Goal: Information Seeking & Learning: Learn about a topic

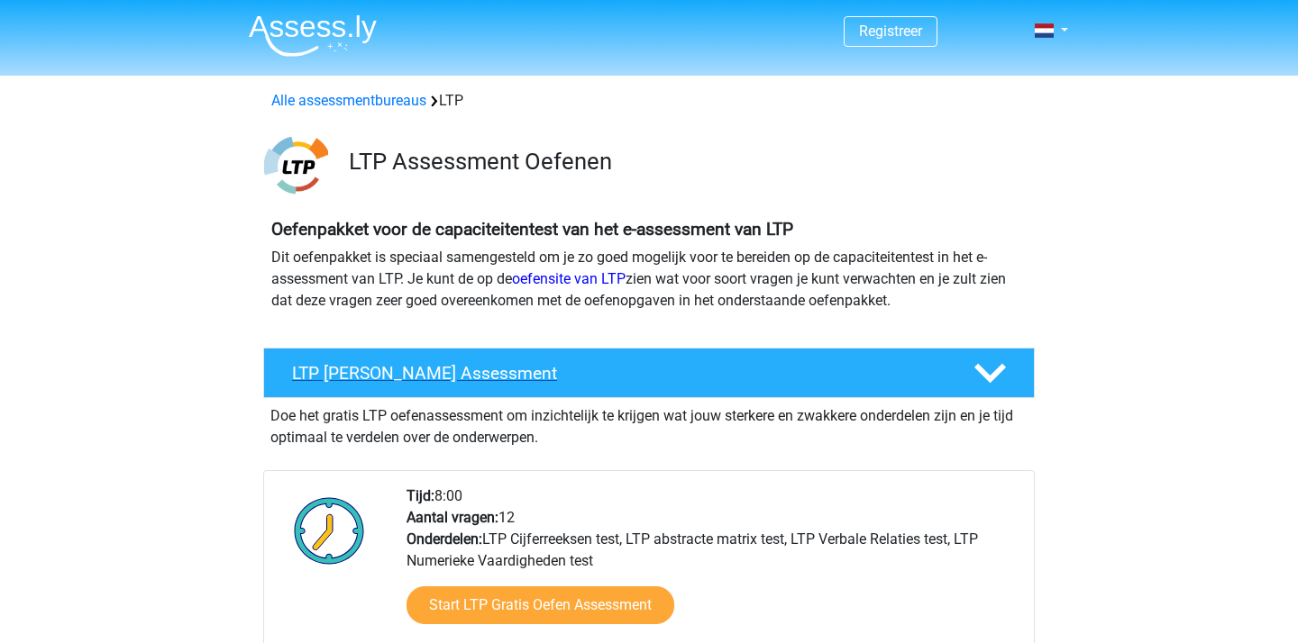
click at [989, 362] on icon at bounding box center [990, 374] width 32 height 32
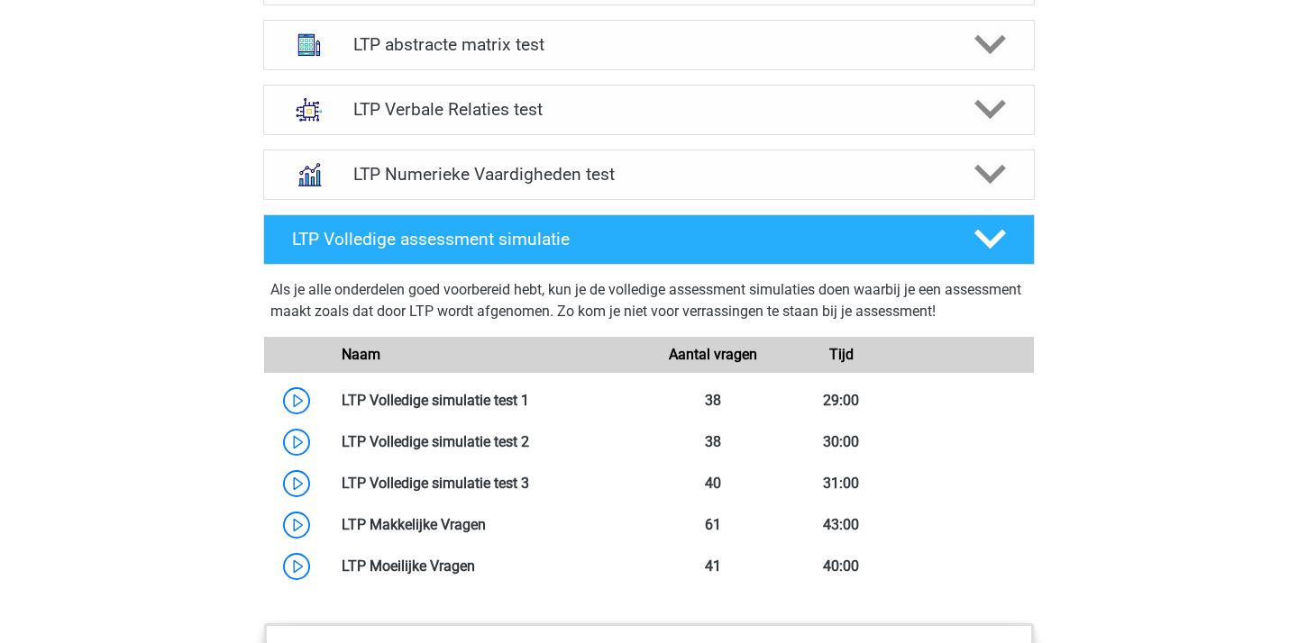
scroll to position [944, 0]
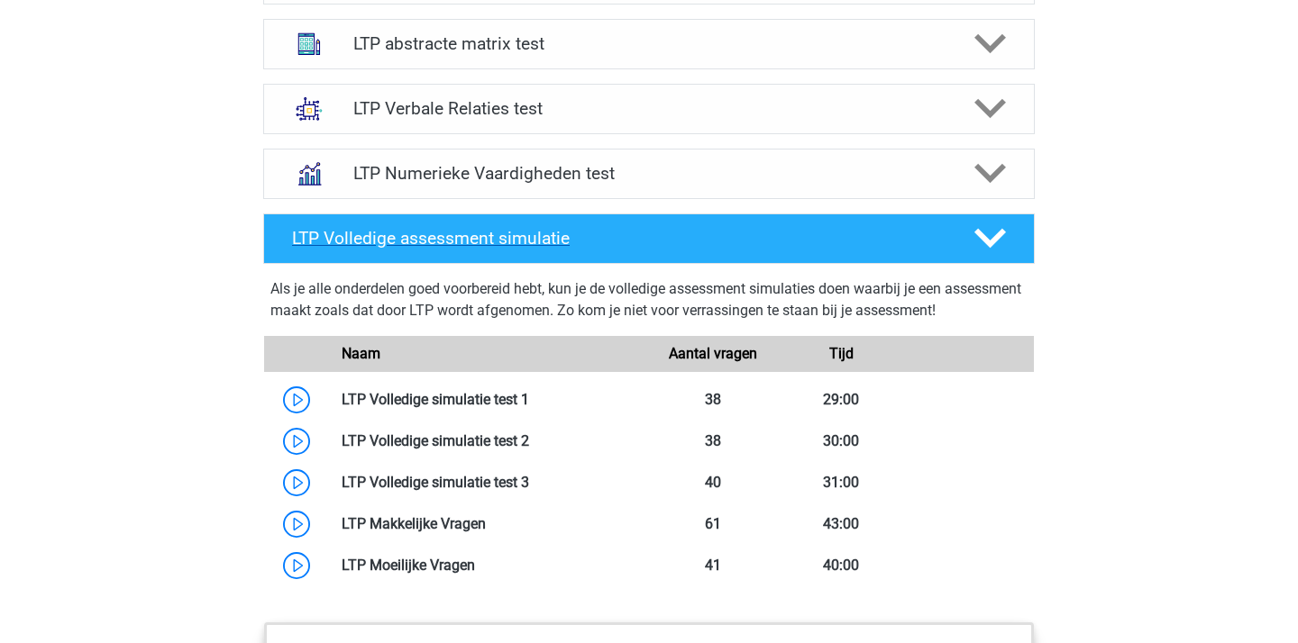
click at [992, 248] on icon at bounding box center [990, 239] width 32 height 32
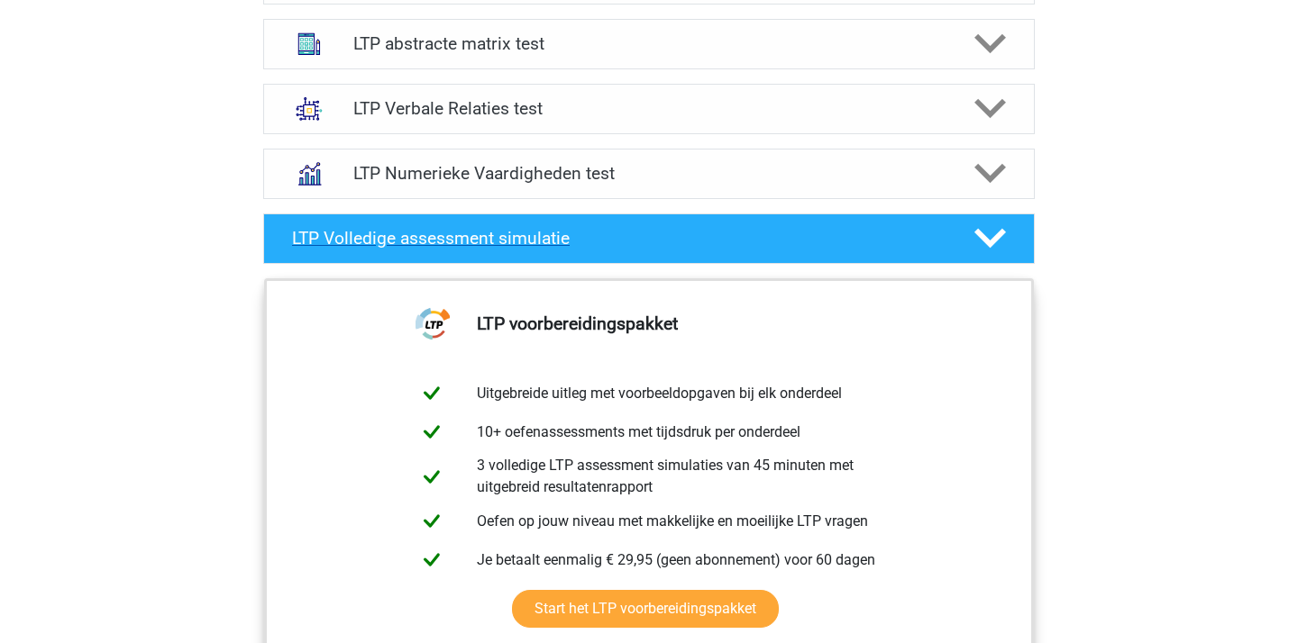
click at [992, 245] on polygon at bounding box center [990, 239] width 32 height 20
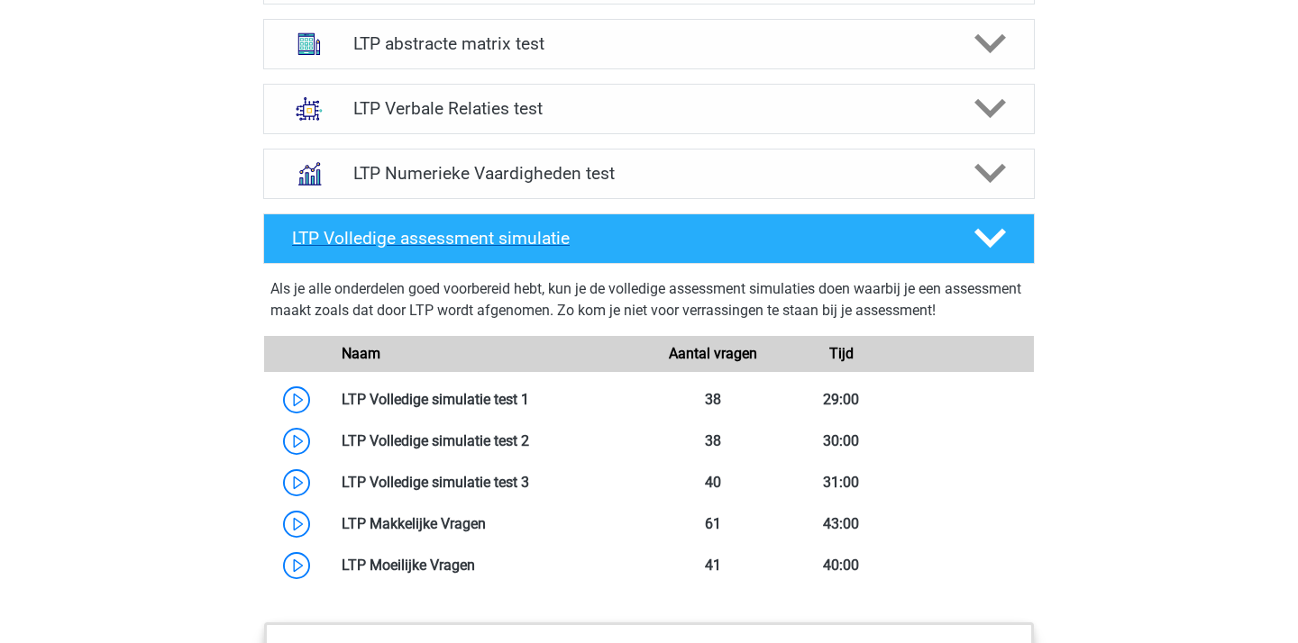
click at [992, 245] on polygon at bounding box center [990, 239] width 32 height 20
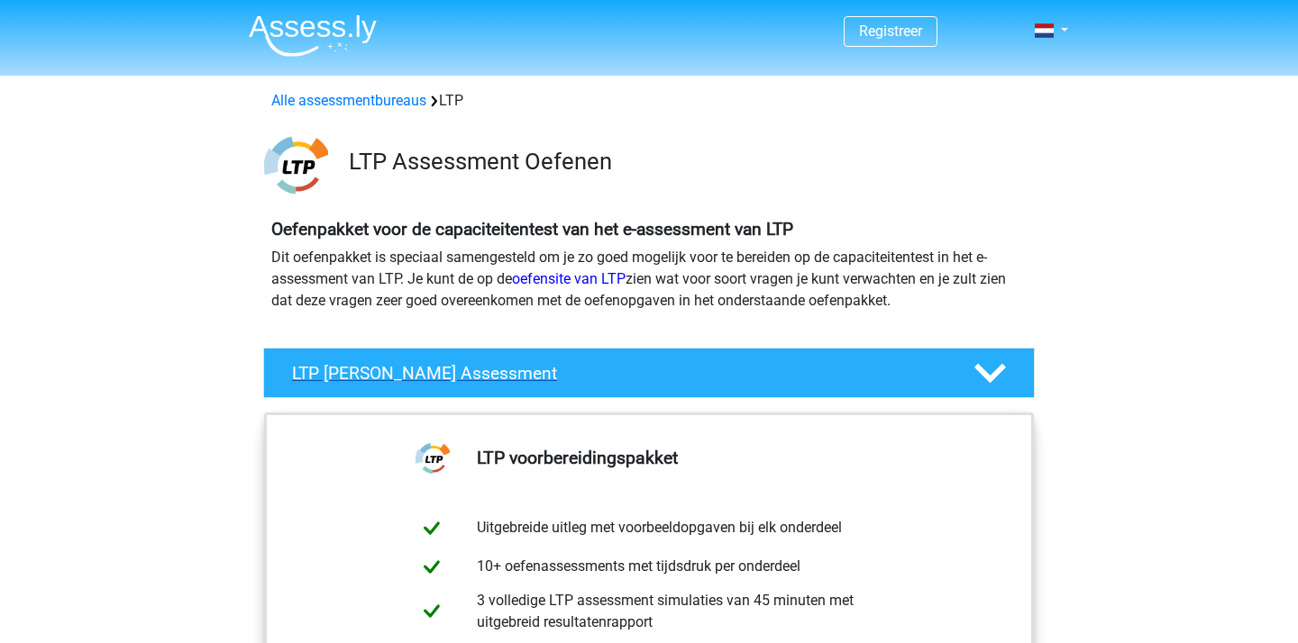
scroll to position [0, 0]
click at [998, 372] on polygon at bounding box center [990, 374] width 32 height 20
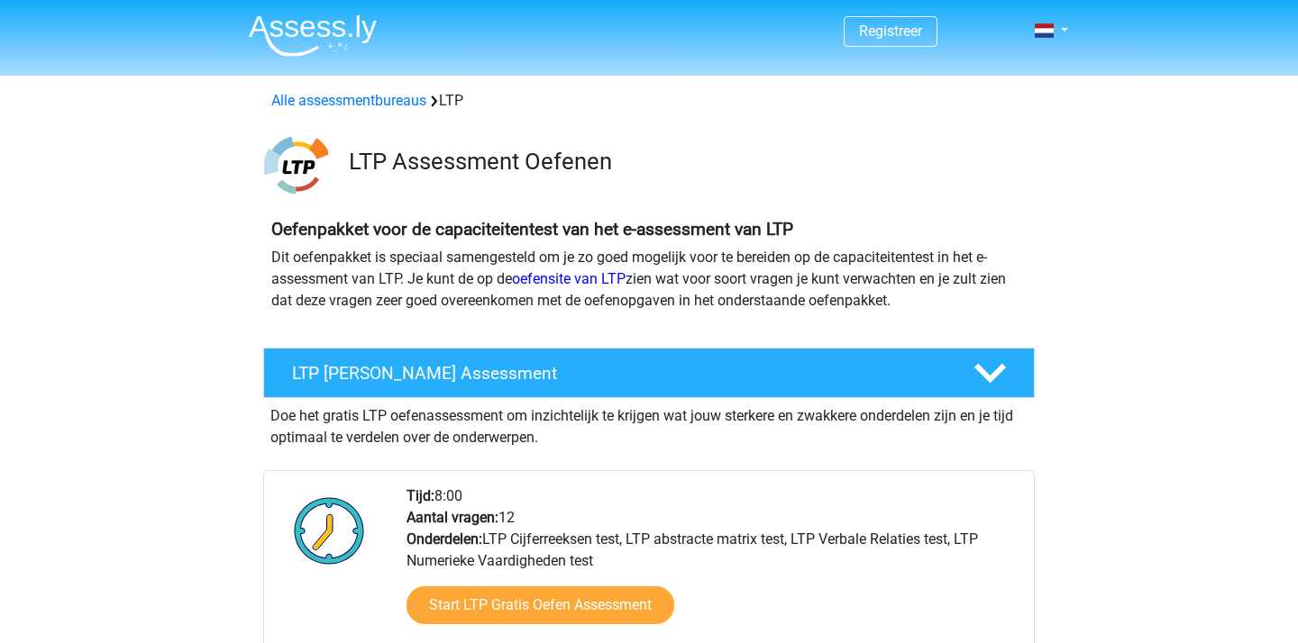
click at [315, 37] on img at bounding box center [313, 35] width 128 height 42
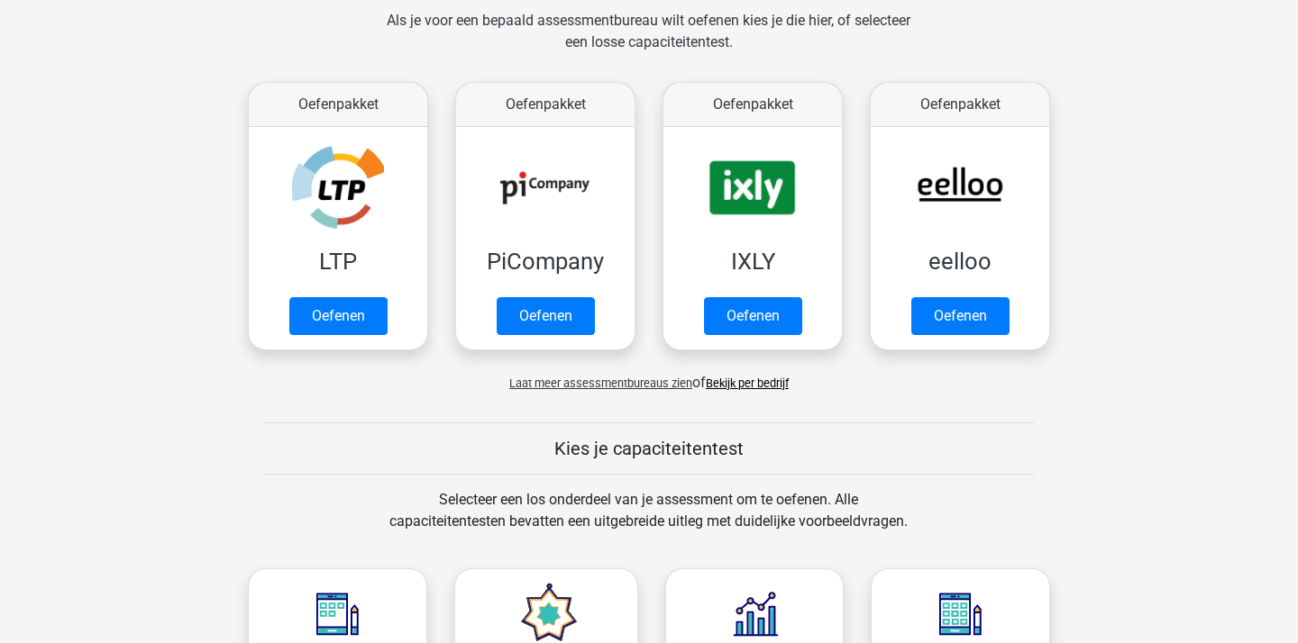
scroll to position [290, 0]
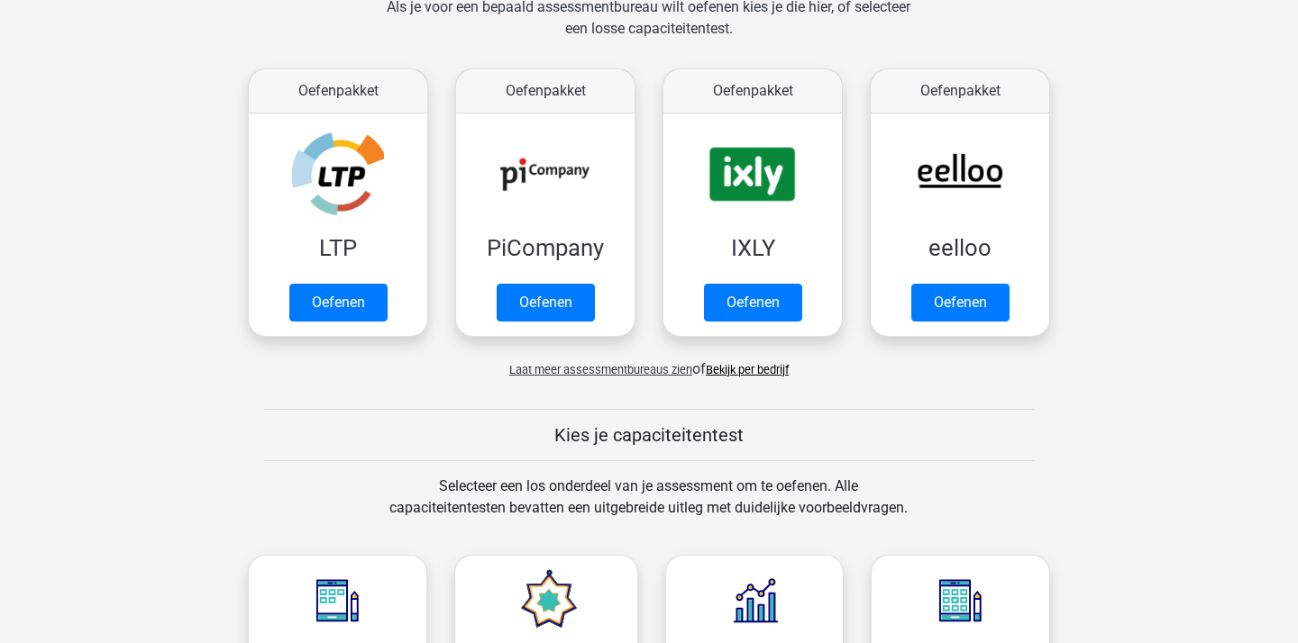
click at [641, 379] on div "Laat meer assessmentbureaus zien of Bekijk per bedrijf" at bounding box center [648, 362] width 829 height 36
click at [640, 372] on span "Laat meer assessmentbureaus zien" at bounding box center [600, 370] width 183 height 14
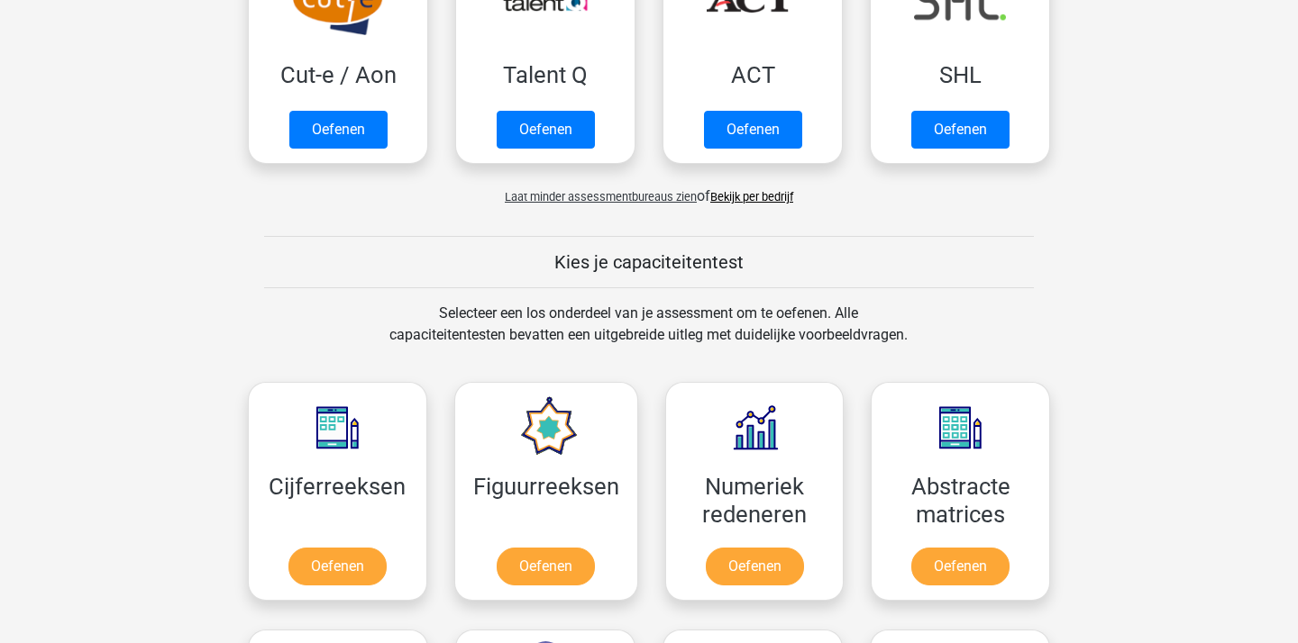
scroll to position [1210, 0]
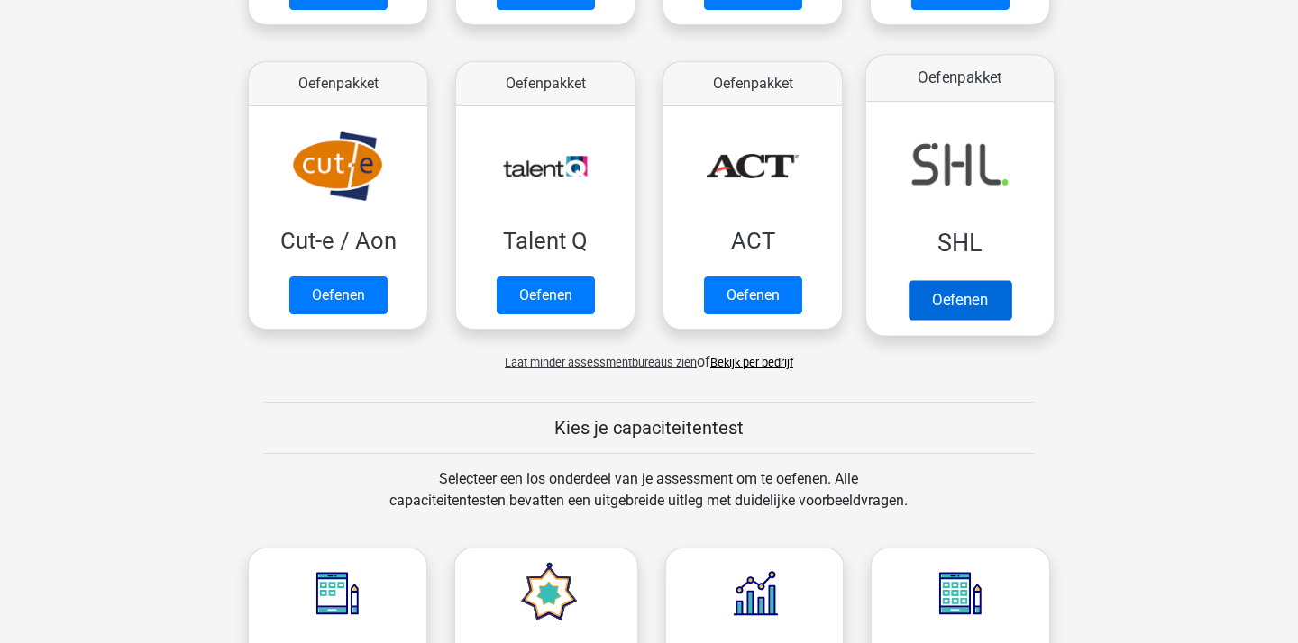
click at [950, 318] on link "Oefenen" at bounding box center [959, 300] width 103 height 40
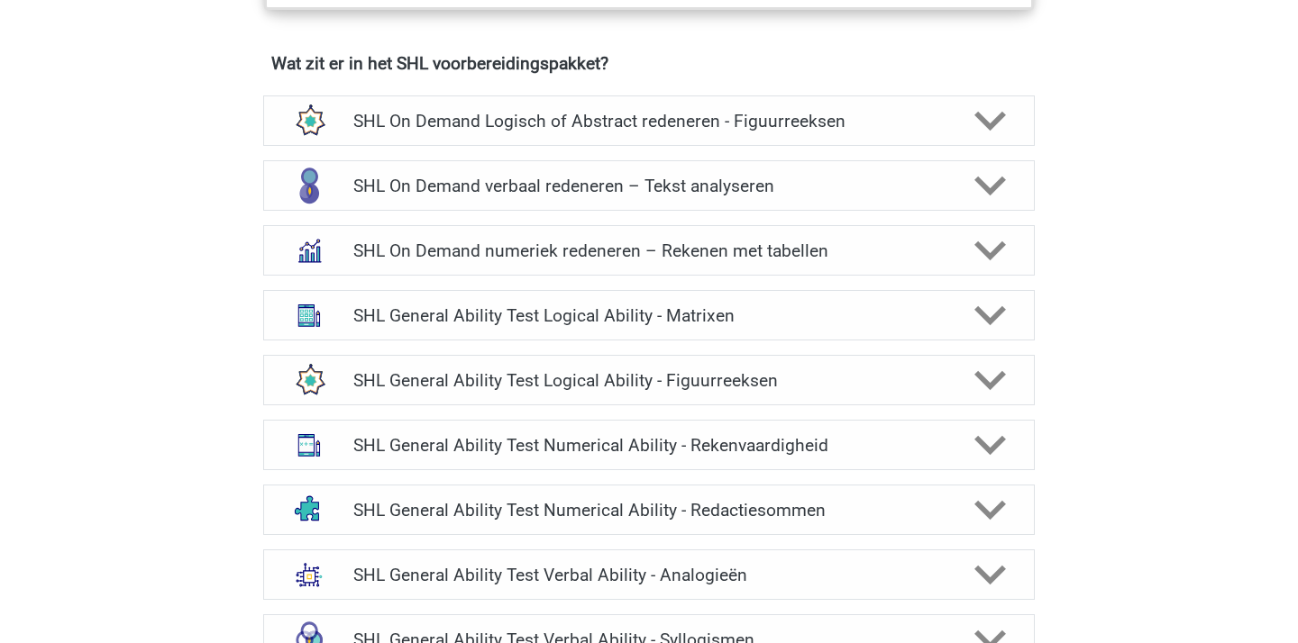
scroll to position [1261, 0]
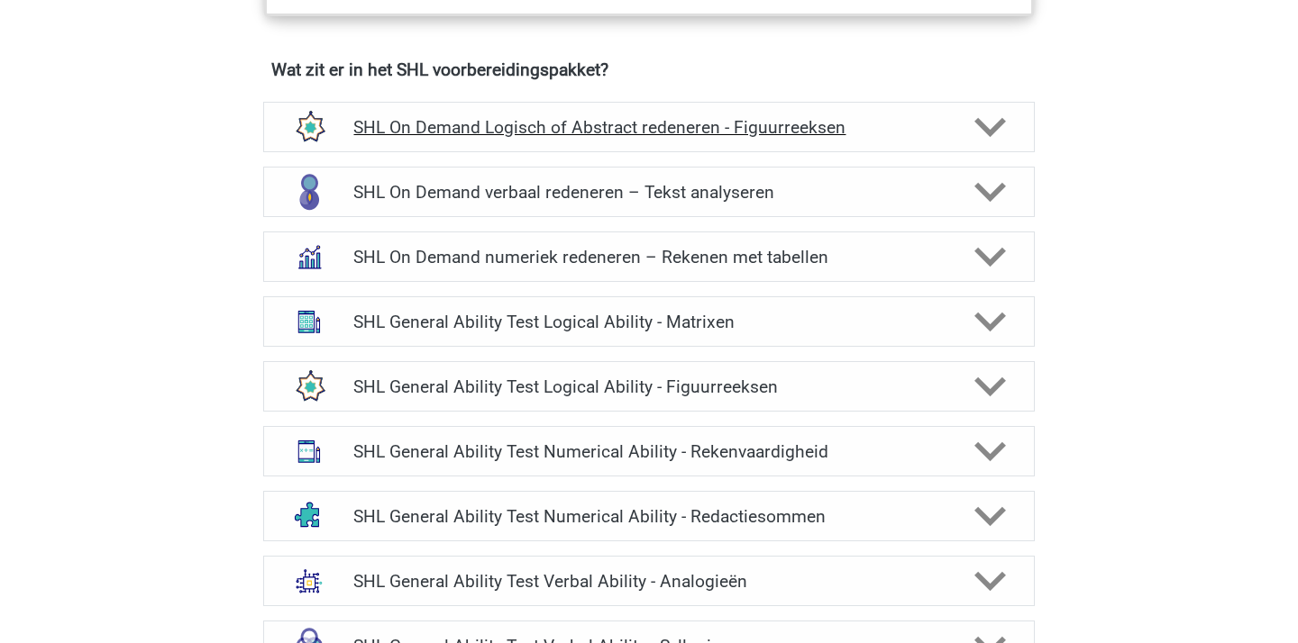
click at [827, 131] on h4 "SHL On Demand Logisch of Abstract redeneren - Figuurreeksen" at bounding box center [648, 127] width 590 height 21
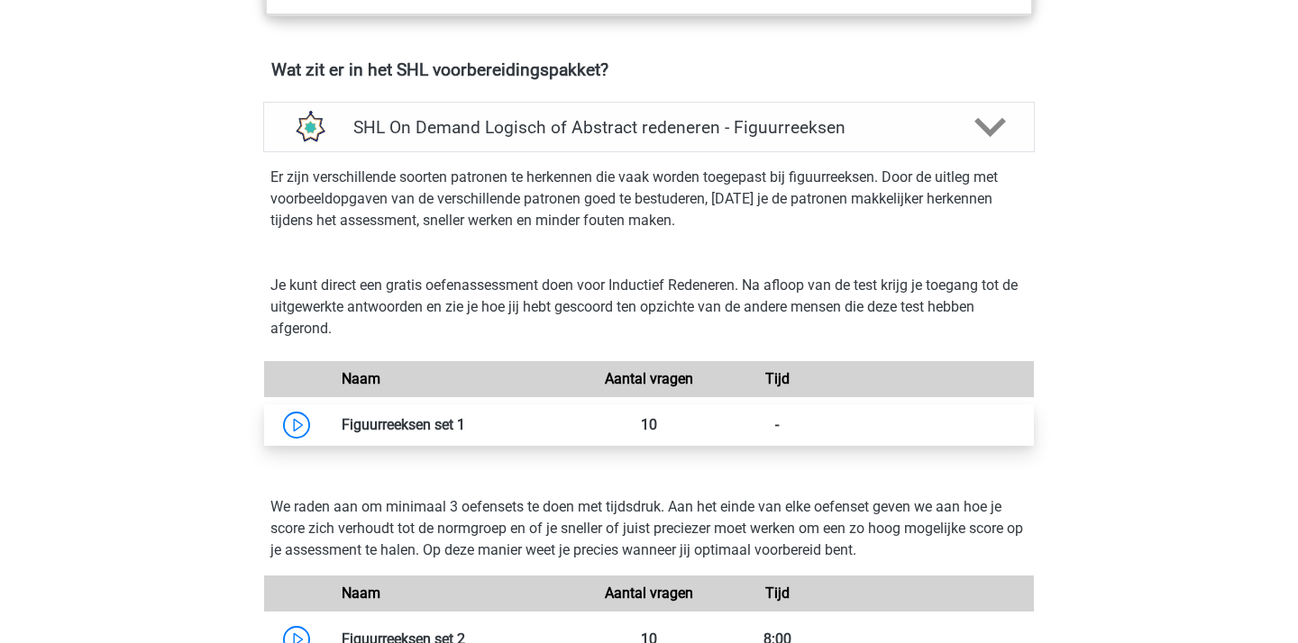
click at [465, 431] on link at bounding box center [465, 424] width 0 height 17
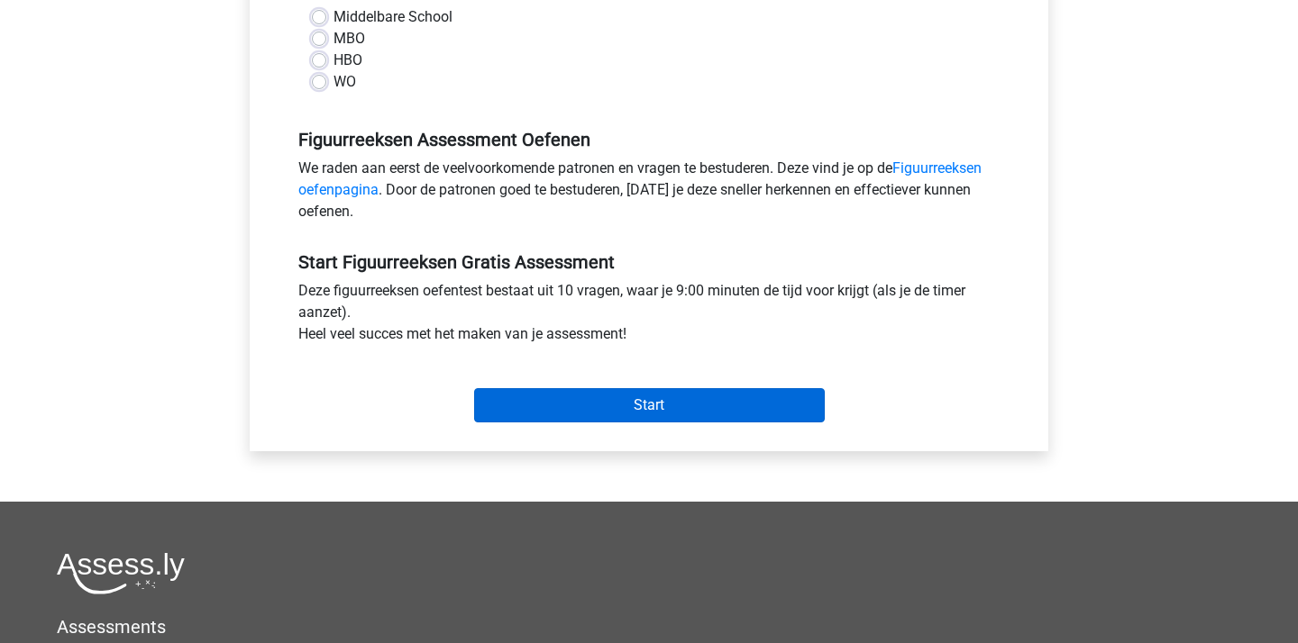
scroll to position [432, 0]
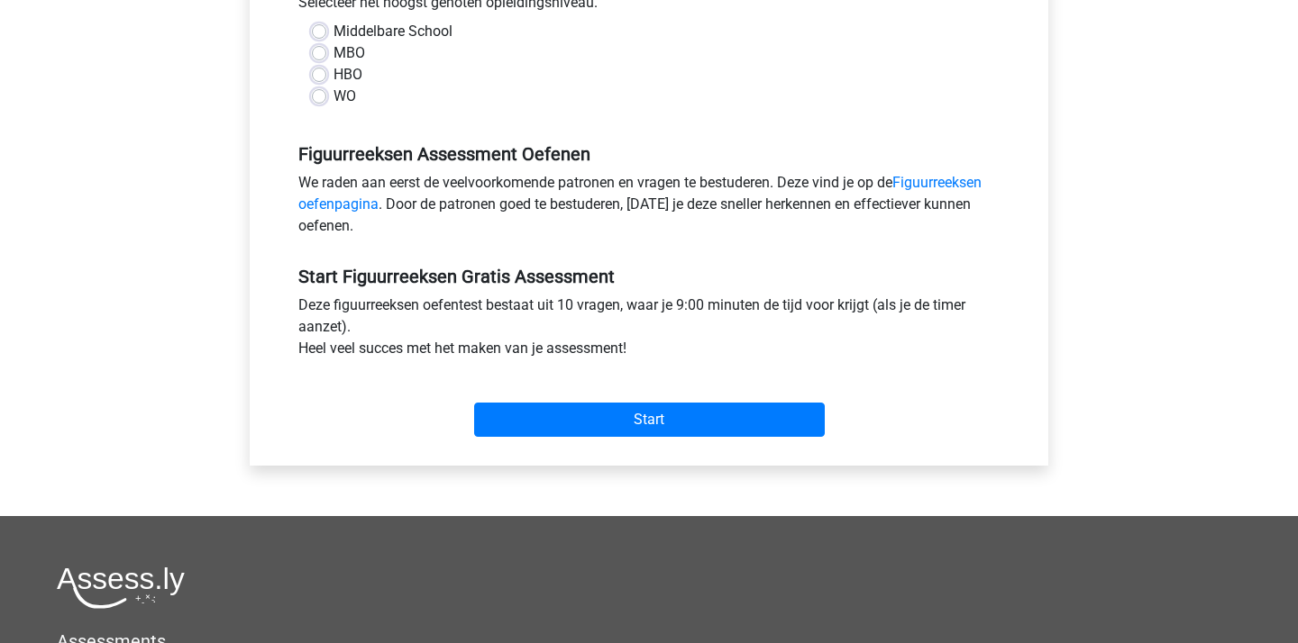
click at [584, 446] on div "Categorie: Figuurreeksen Tijd: 9:00 Aantal vragen: 10 Gemiddelde % correct: 45,…" at bounding box center [648, 123] width 771 height 685
click at [340, 102] on label "WO" at bounding box center [344, 97] width 23 height 22
click at [326, 102] on input "WO" at bounding box center [319, 95] width 14 height 18
radio input "true"
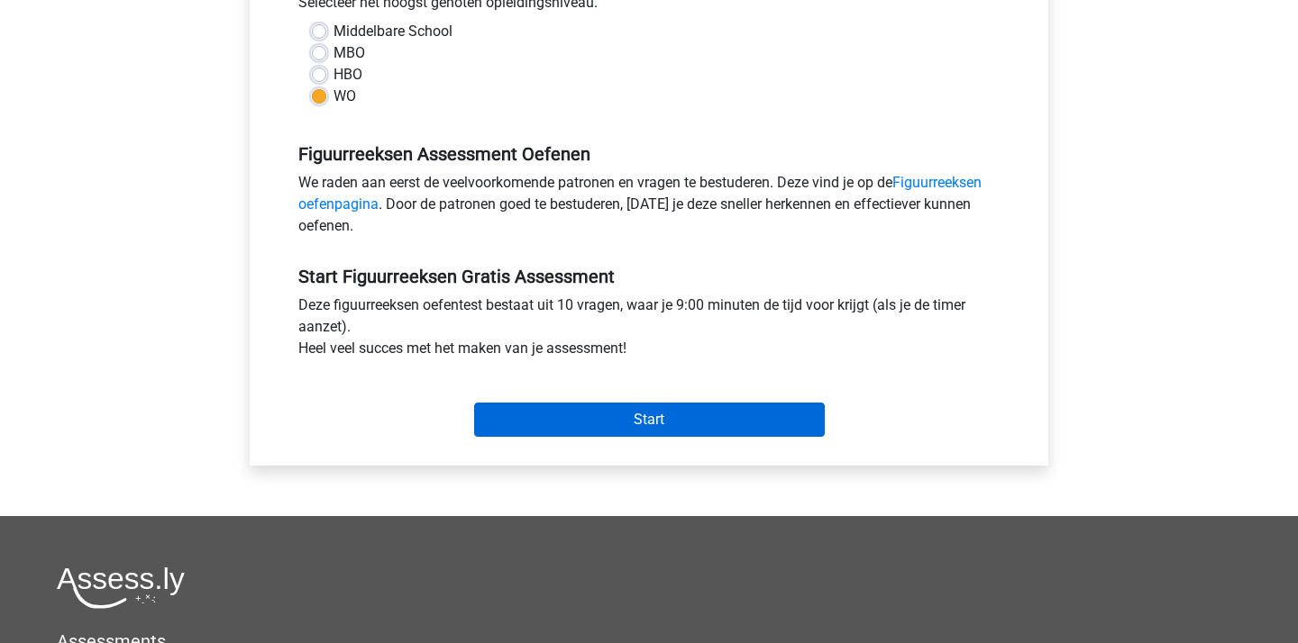
click at [527, 434] on input "Start" at bounding box center [649, 420] width 351 height 34
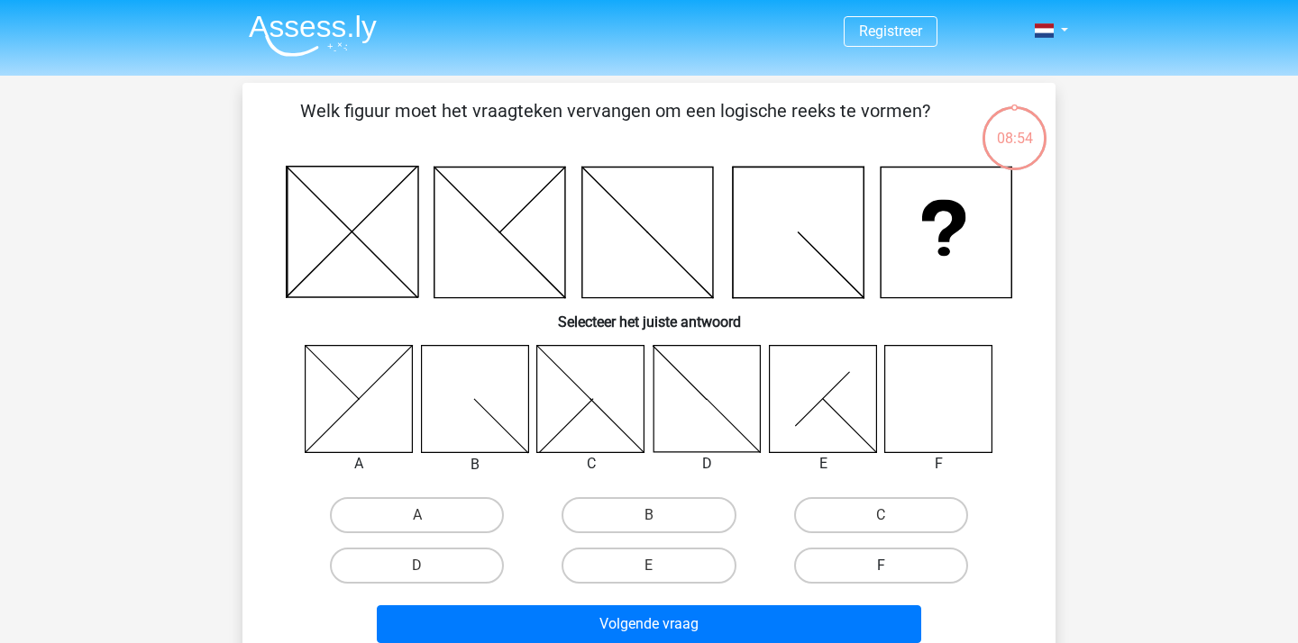
click at [927, 551] on label "F" at bounding box center [881, 566] width 174 height 36
click at [892, 566] on input "F" at bounding box center [886, 572] width 12 height 12
radio input "true"
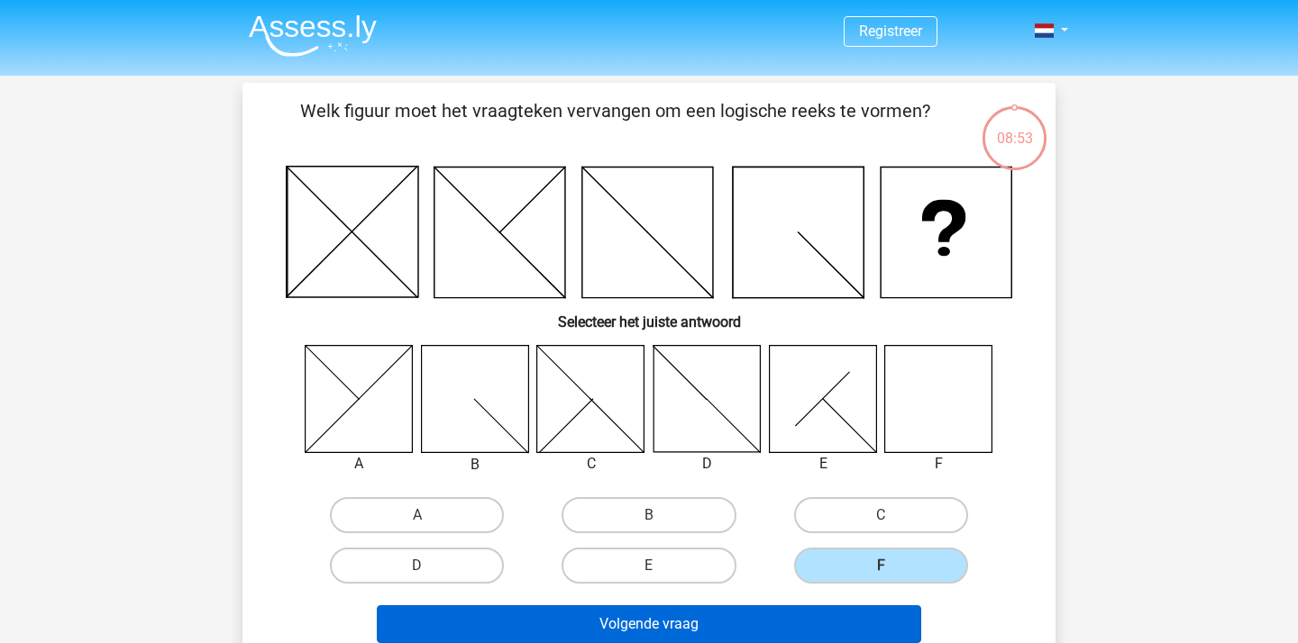
click at [779, 622] on button "Volgende vraag" at bounding box center [649, 625] width 545 height 38
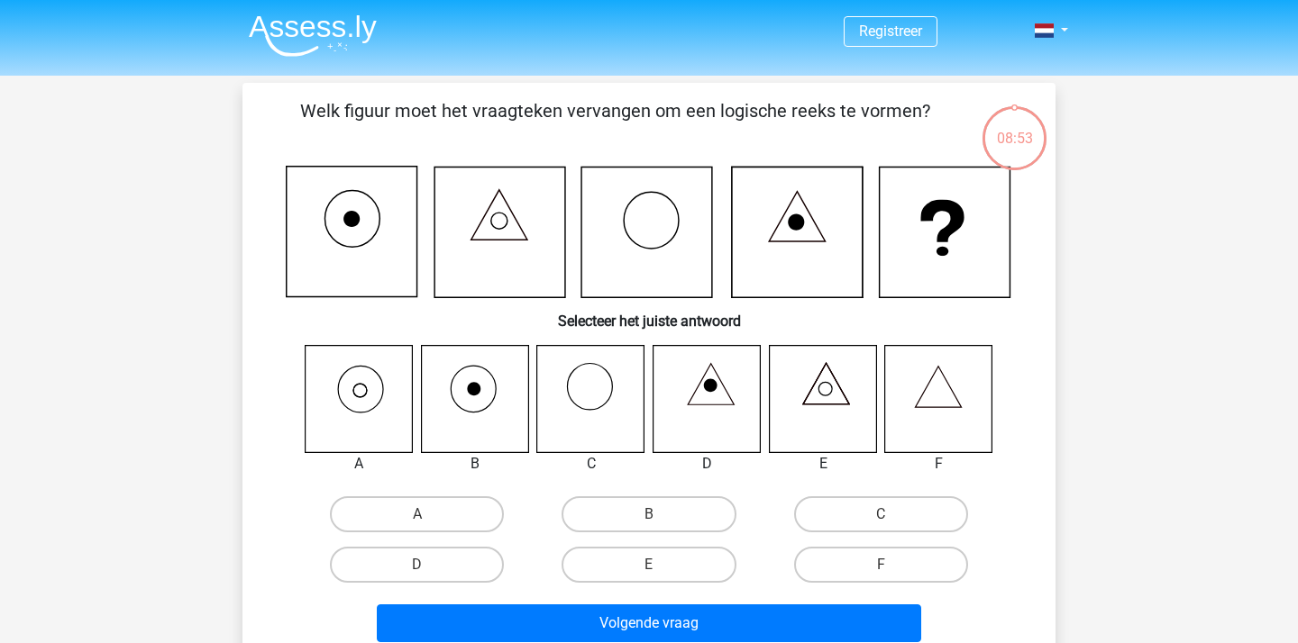
scroll to position [83, 0]
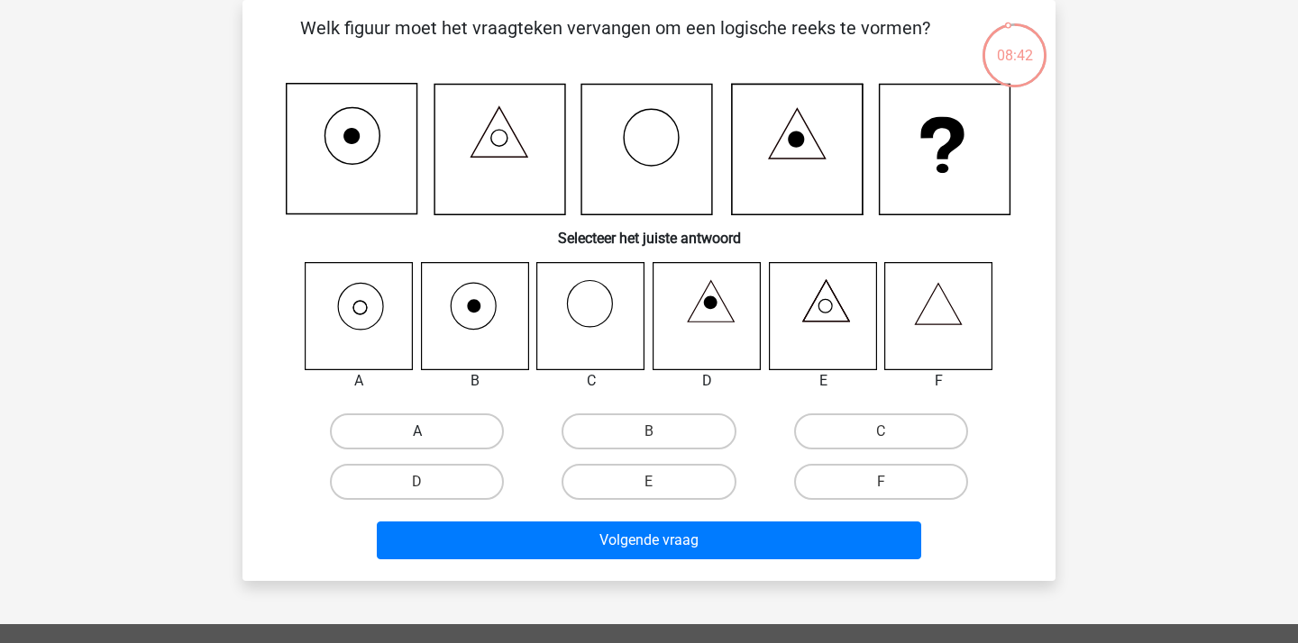
click at [384, 419] on label "A" at bounding box center [417, 432] width 174 height 36
click at [417, 432] on input "A" at bounding box center [423, 438] width 12 height 12
radio input "true"
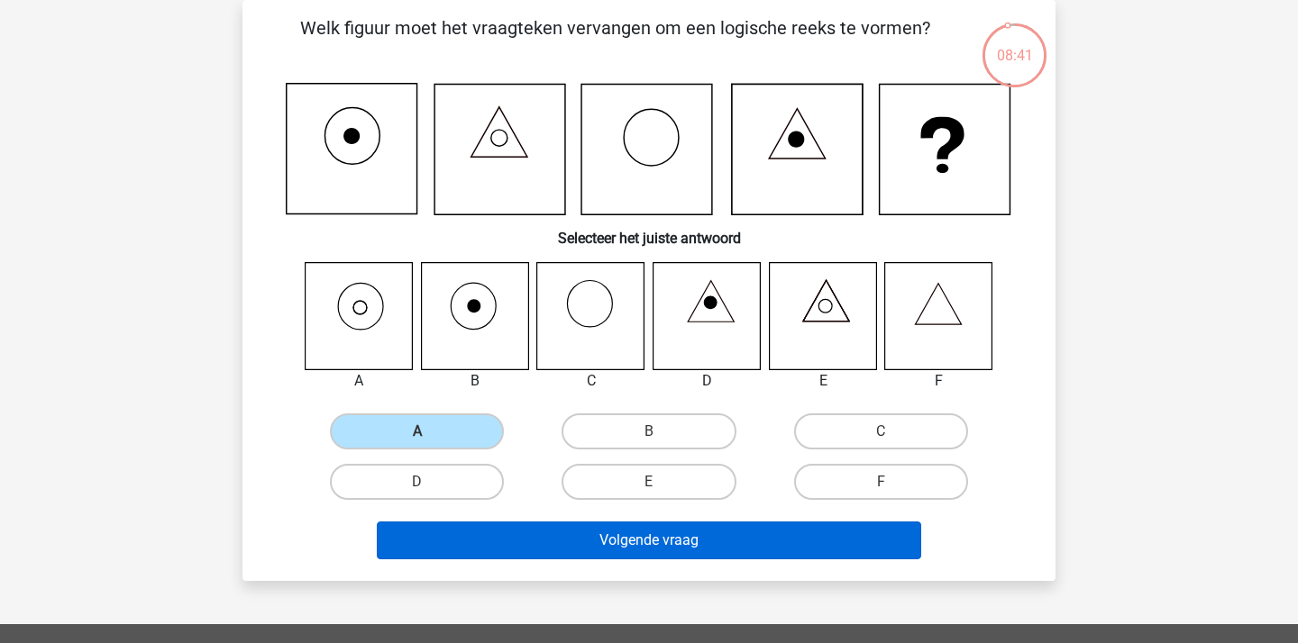
click at [500, 526] on button "Volgende vraag" at bounding box center [649, 541] width 545 height 38
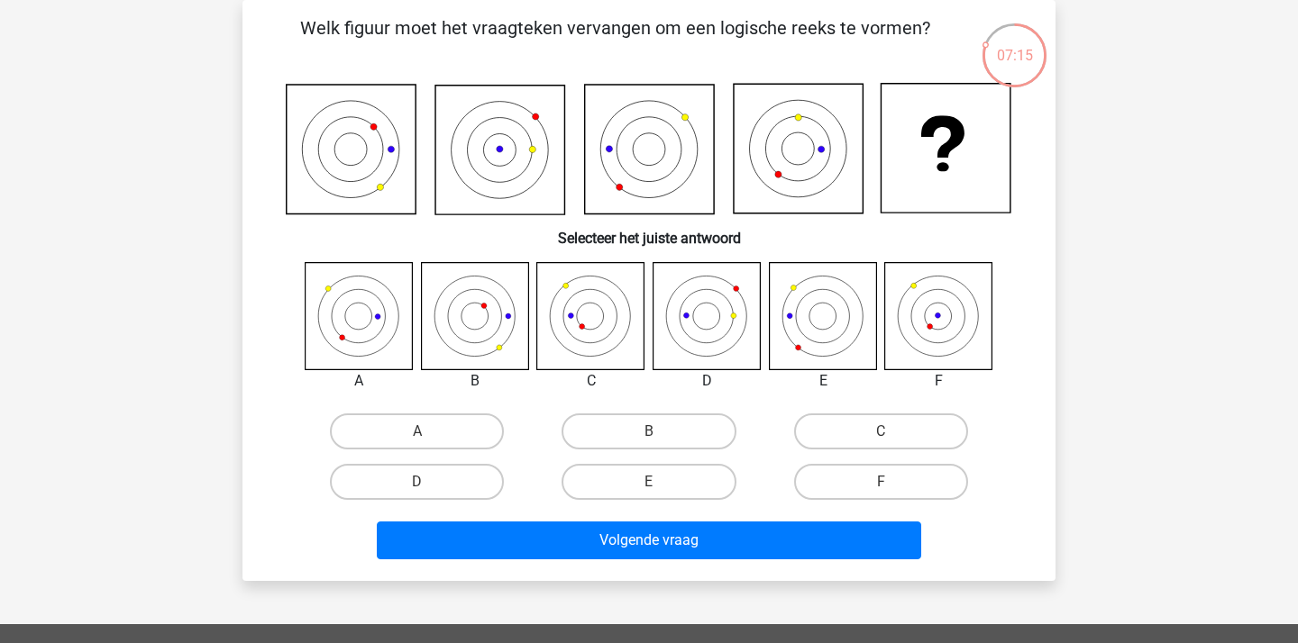
drag, startPoint x: 859, startPoint y: 426, endPoint x: 649, endPoint y: 487, distance: 218.5
click at [649, 488] on div "A B C D" at bounding box center [649, 456] width 696 height 101
click at [649, 487] on input "E" at bounding box center [655, 488] width 12 height 12
radio input "true"
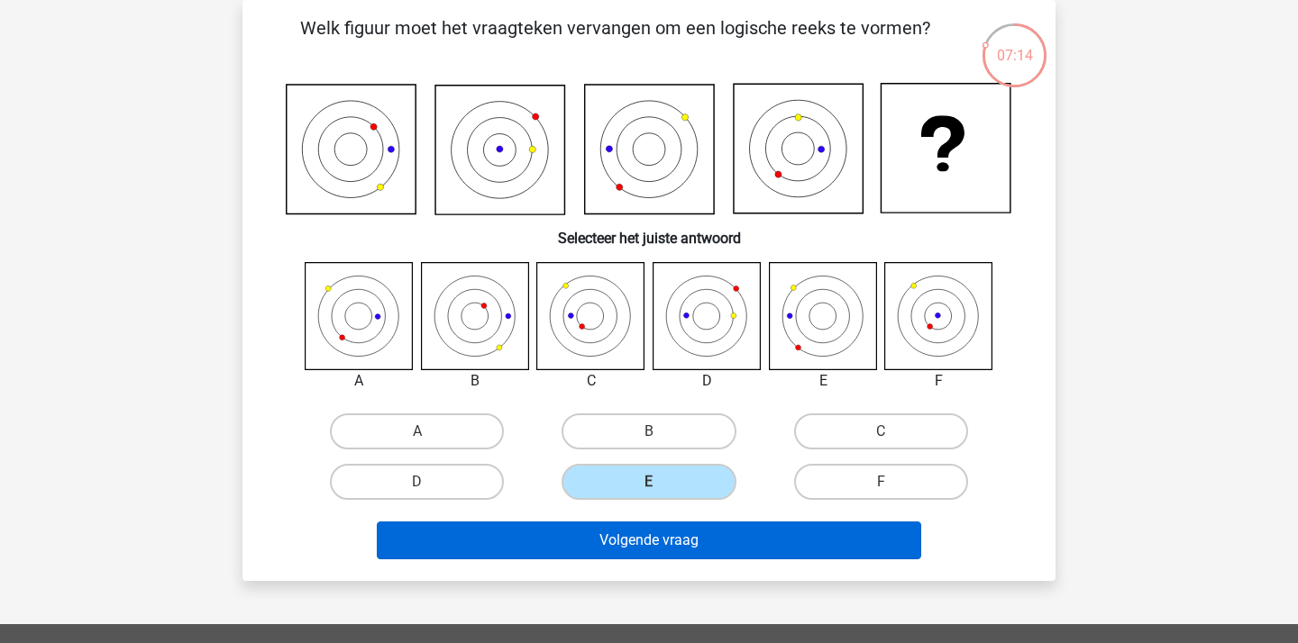
click at [641, 541] on button "Volgende vraag" at bounding box center [649, 541] width 545 height 38
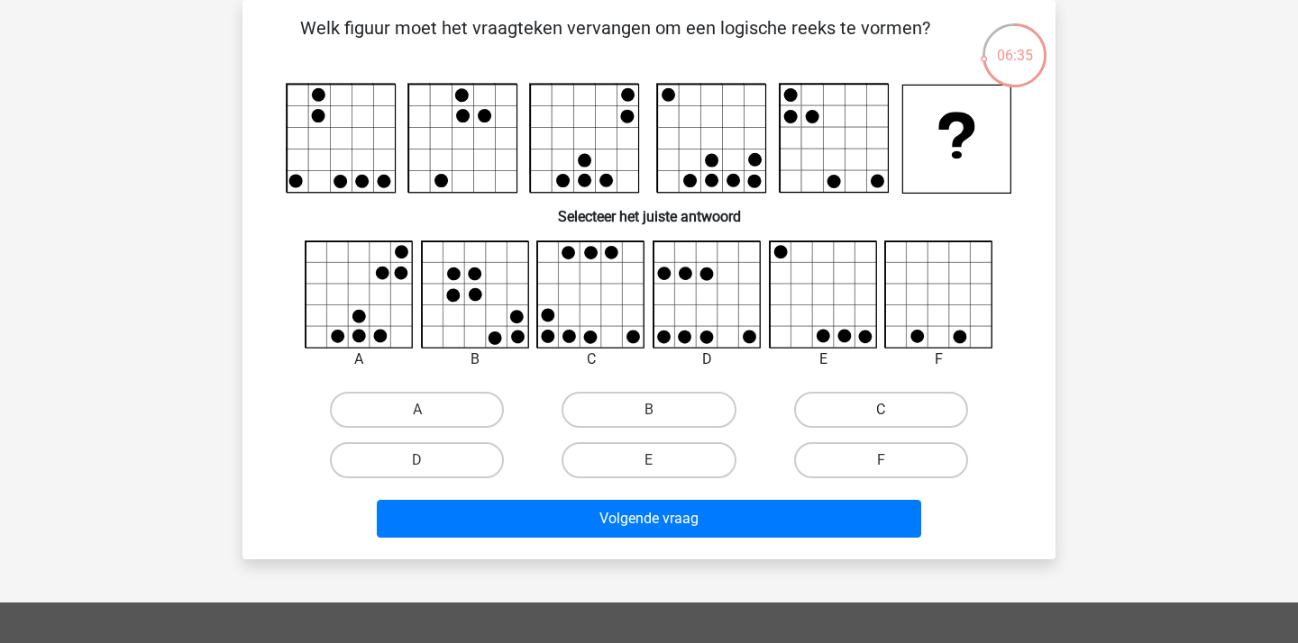
click at [875, 403] on label "C" at bounding box center [881, 410] width 174 height 36
click at [880, 410] on input "C" at bounding box center [886, 416] width 12 height 12
radio input "true"
click at [422, 471] on input "D" at bounding box center [423, 466] width 12 height 12
radio input "true"
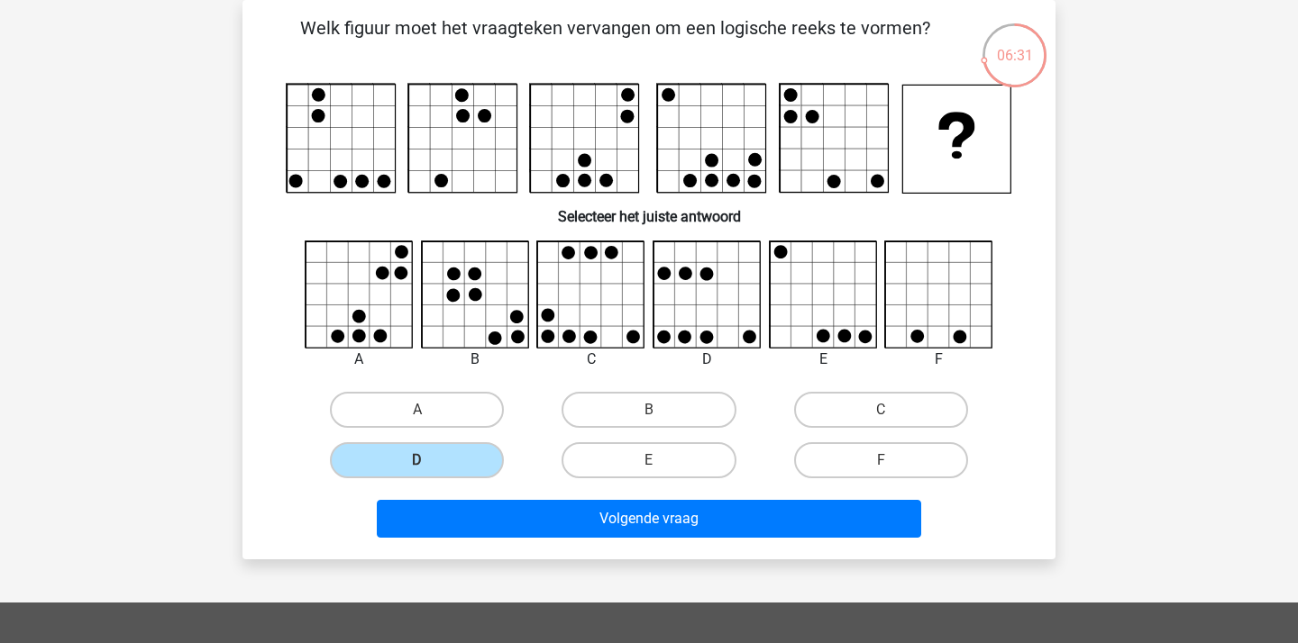
click at [492, 495] on div "Volgende vraag" at bounding box center [648, 515] width 755 height 59
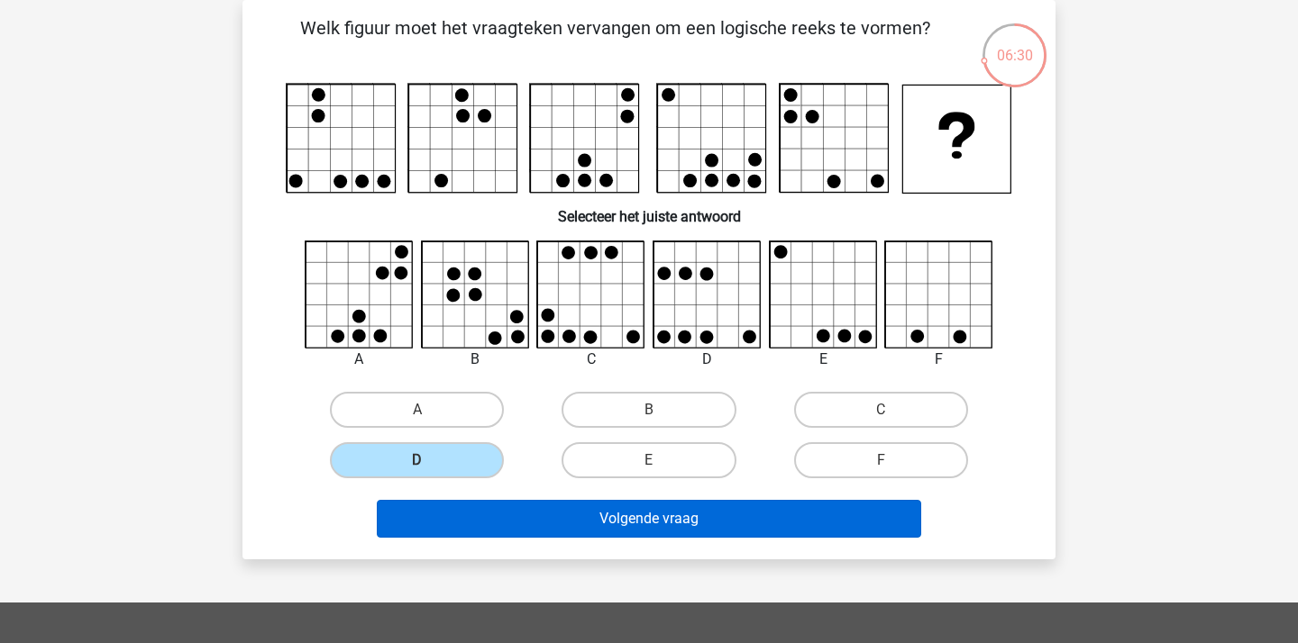
click at [506, 514] on button "Volgende vraag" at bounding box center [649, 519] width 545 height 38
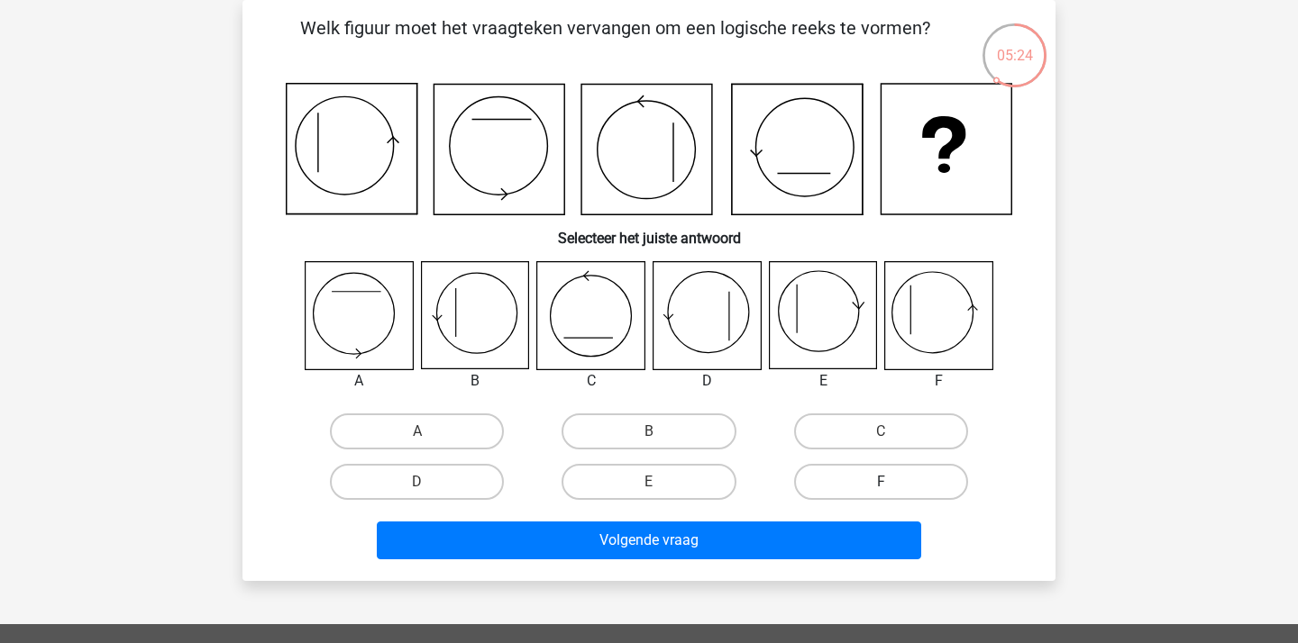
click at [857, 469] on label "F" at bounding box center [881, 482] width 174 height 36
click at [880, 482] on input "F" at bounding box center [886, 488] width 12 height 12
radio input "true"
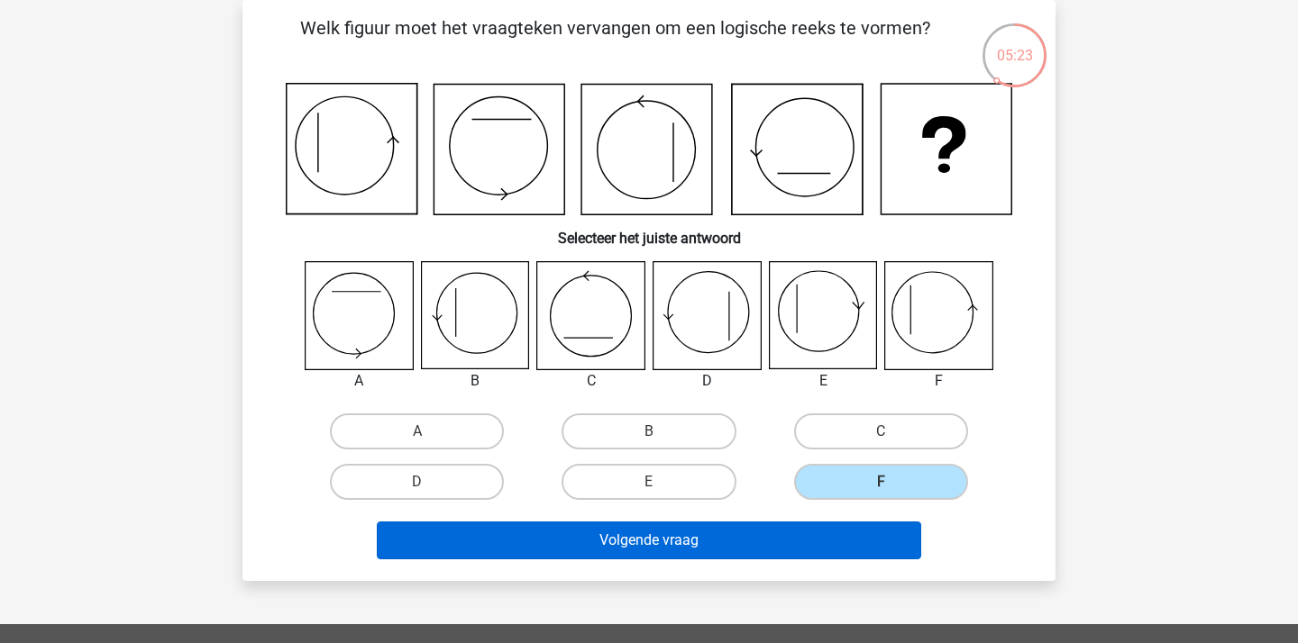
click at [812, 538] on button "Volgende vraag" at bounding box center [649, 541] width 545 height 38
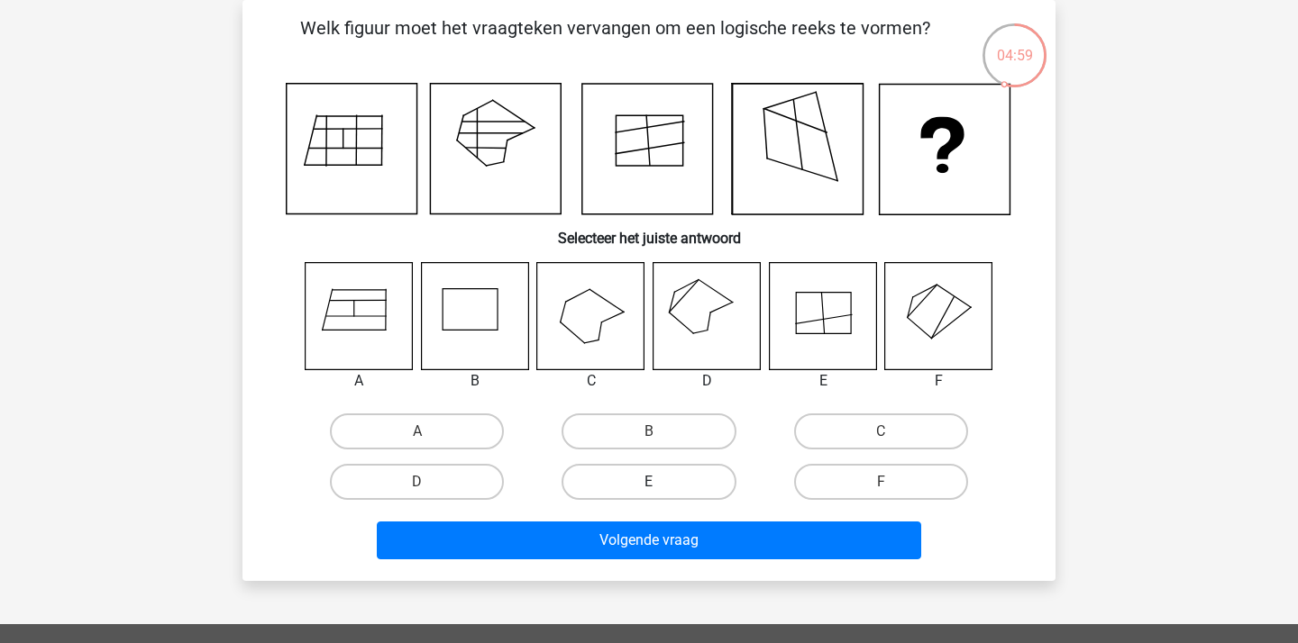
click at [637, 466] on label "E" at bounding box center [648, 482] width 174 height 36
click at [649, 482] on input "E" at bounding box center [655, 488] width 12 height 12
radio input "true"
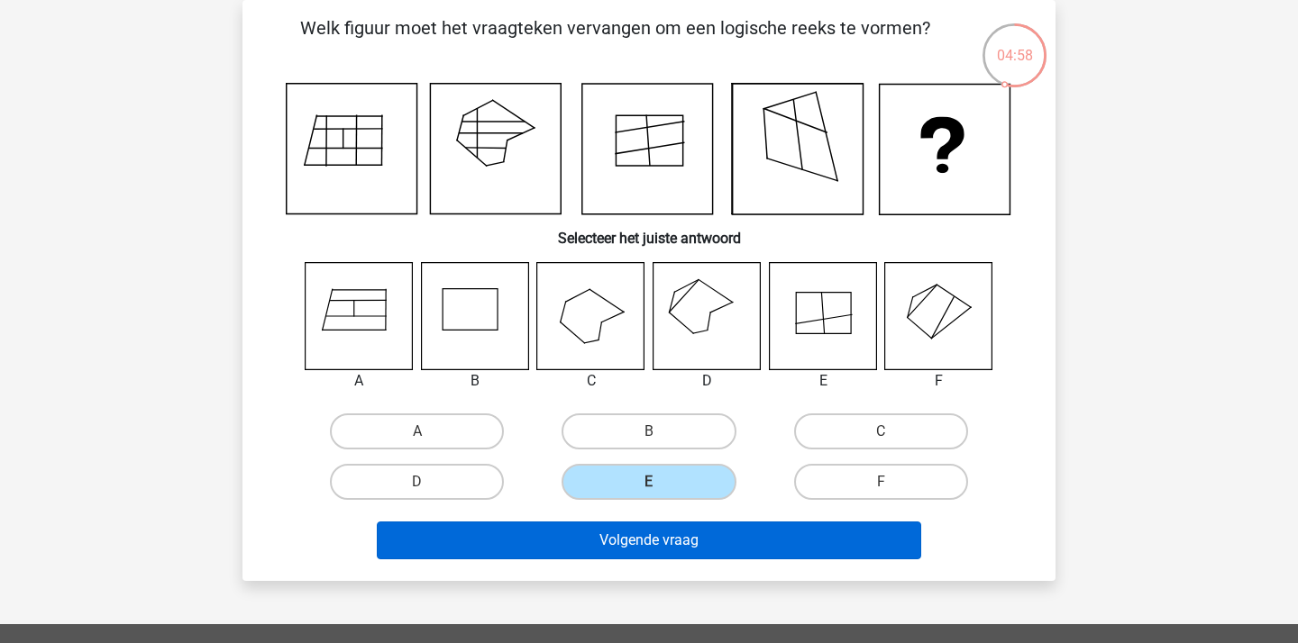
click at [645, 539] on button "Volgende vraag" at bounding box center [649, 541] width 545 height 38
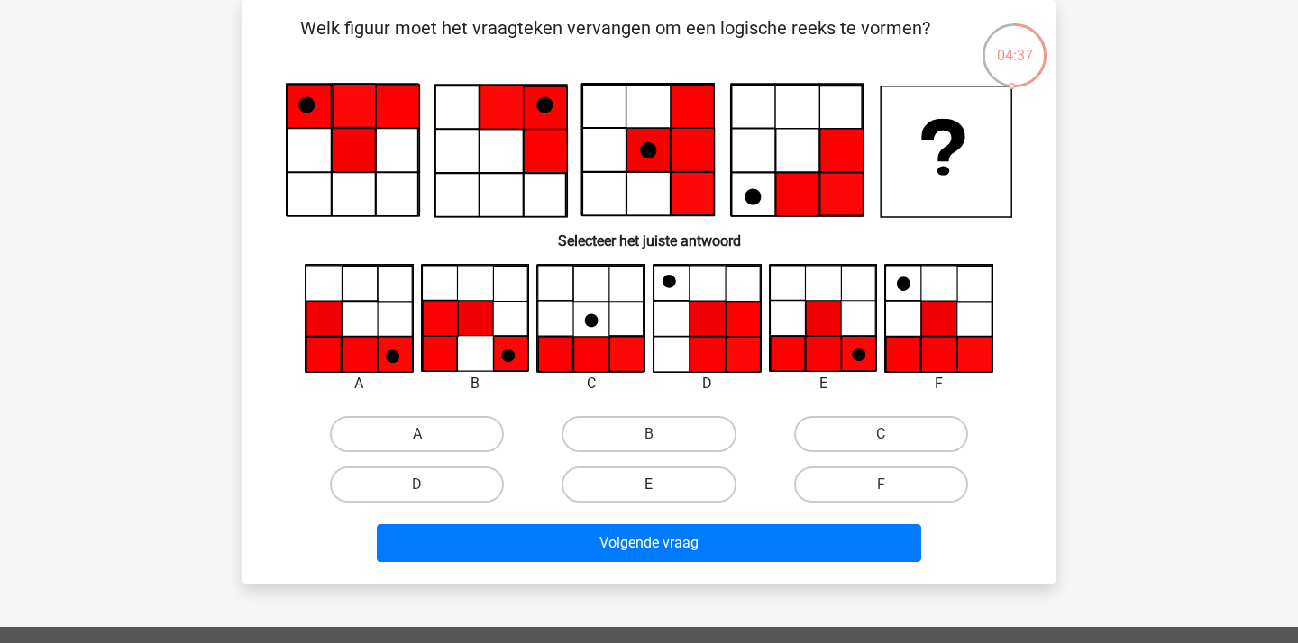
click at [664, 499] on label "E" at bounding box center [648, 485] width 174 height 36
click at [660, 497] on input "E" at bounding box center [655, 491] width 12 height 12
radio input "true"
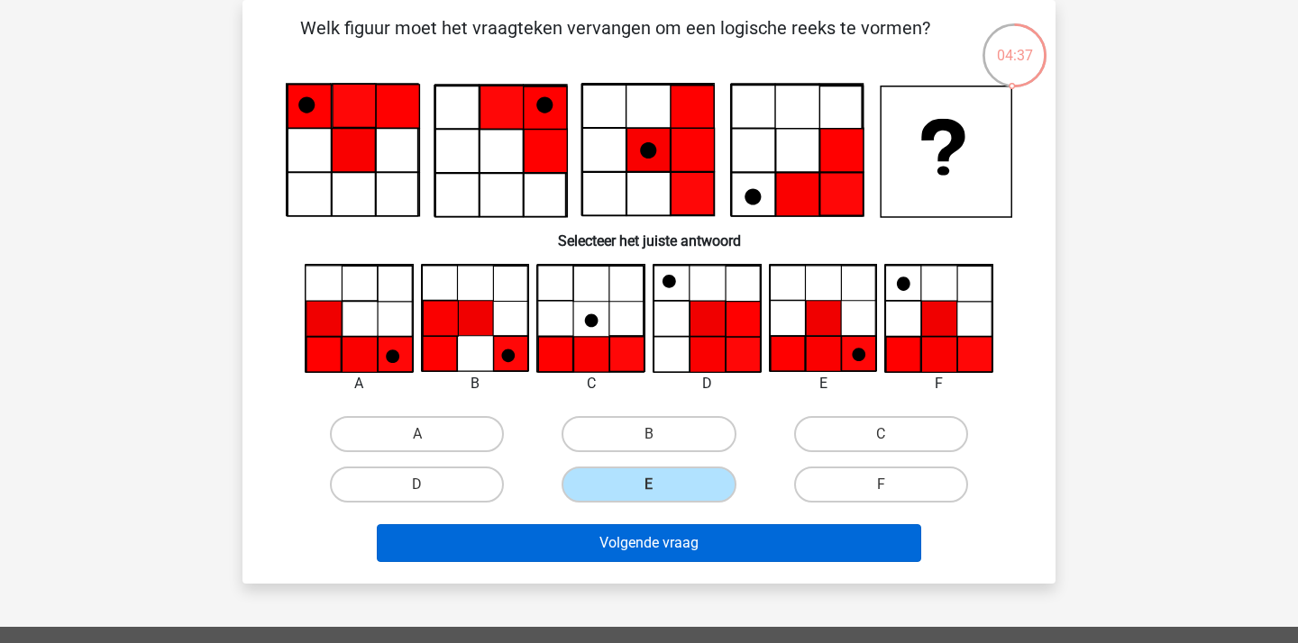
click at [667, 532] on button "Volgende vraag" at bounding box center [649, 543] width 545 height 38
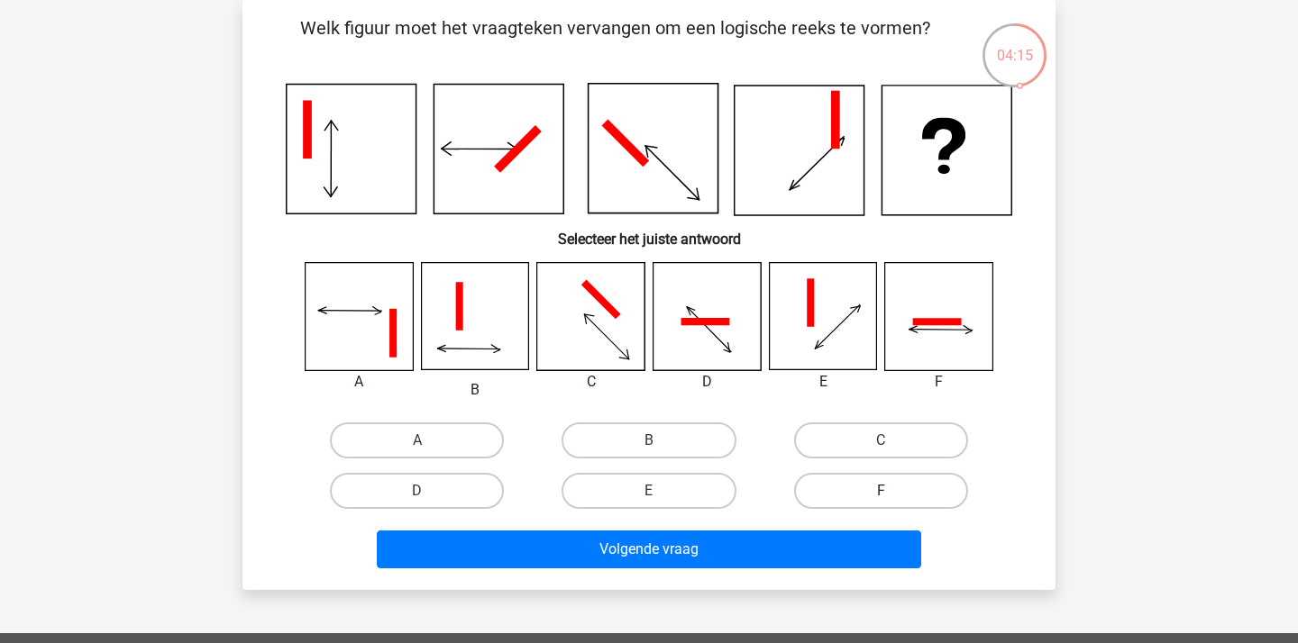
click at [850, 487] on label "F" at bounding box center [881, 491] width 174 height 36
click at [880, 491] on input "F" at bounding box center [886, 497] width 12 height 12
radio input "true"
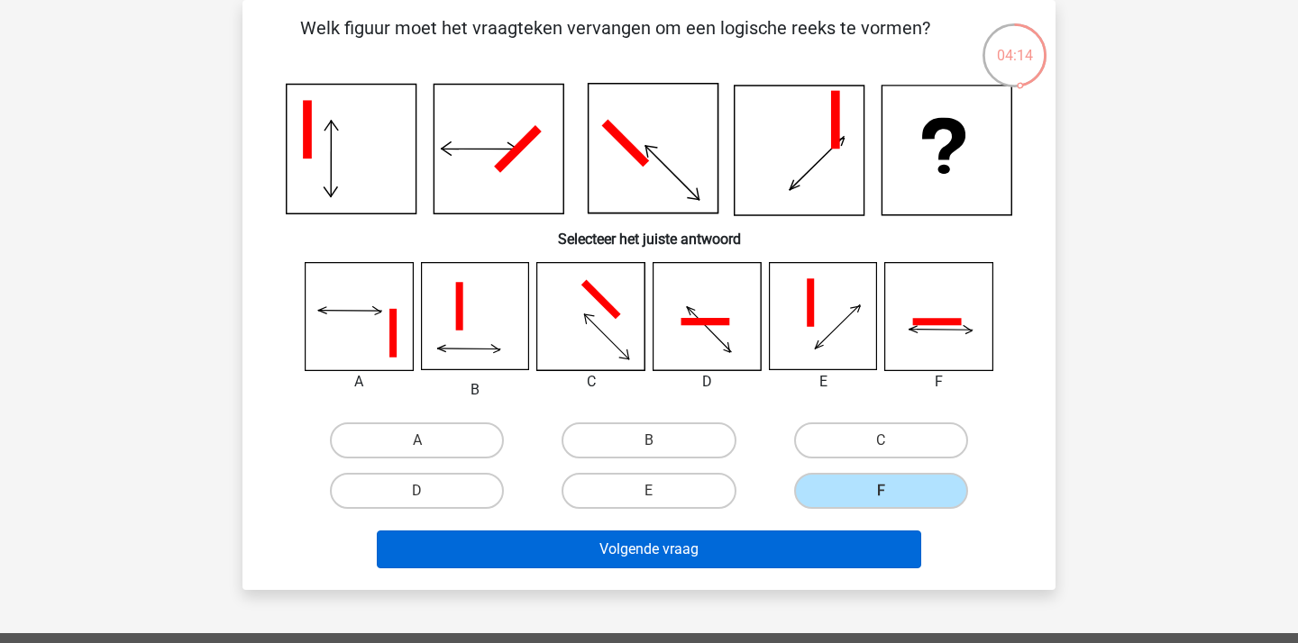
click at [838, 553] on button "Volgende vraag" at bounding box center [649, 550] width 545 height 38
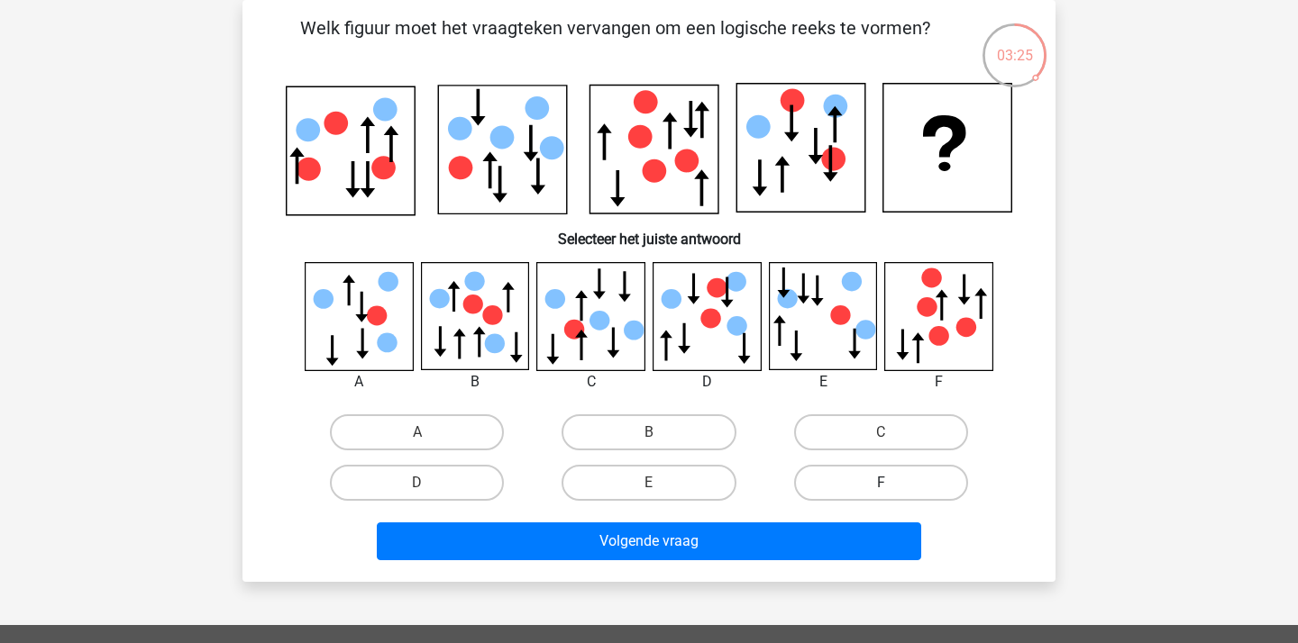
click at [862, 485] on label "F" at bounding box center [881, 483] width 174 height 36
click at [880, 485] on input "F" at bounding box center [886, 489] width 12 height 12
radio input "true"
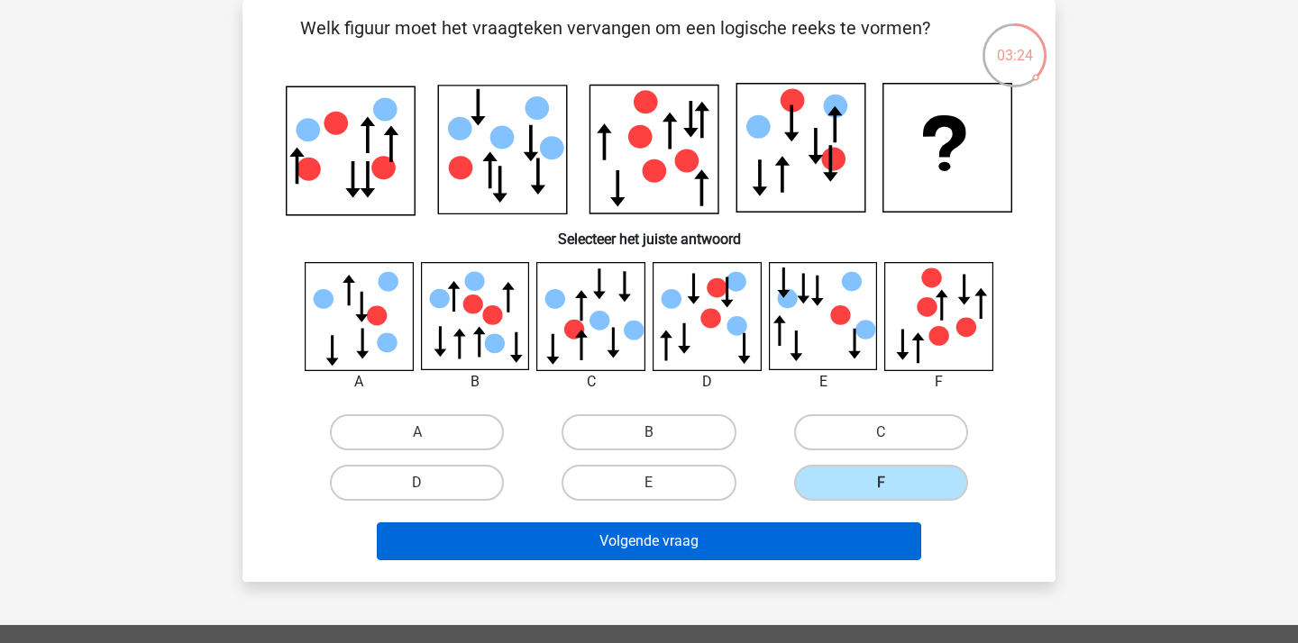
click at [836, 540] on button "Volgende vraag" at bounding box center [649, 542] width 545 height 38
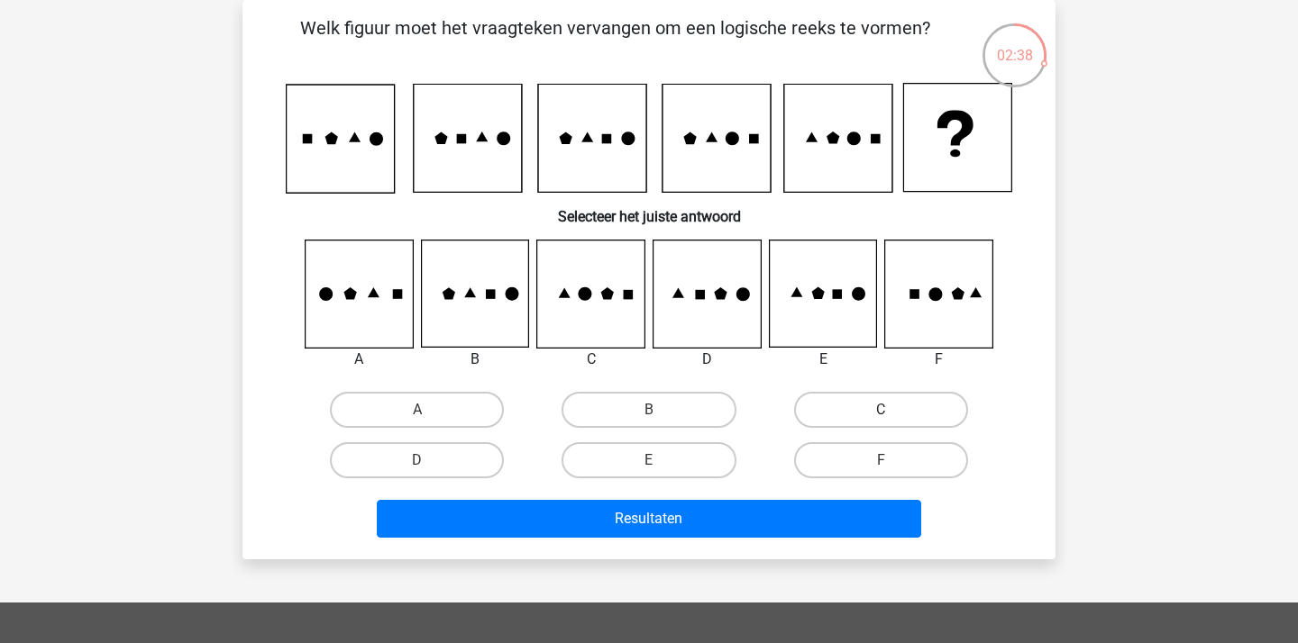
click at [825, 421] on label "C" at bounding box center [881, 410] width 174 height 36
click at [880, 421] on input "C" at bounding box center [886, 416] width 12 height 12
radio input "true"
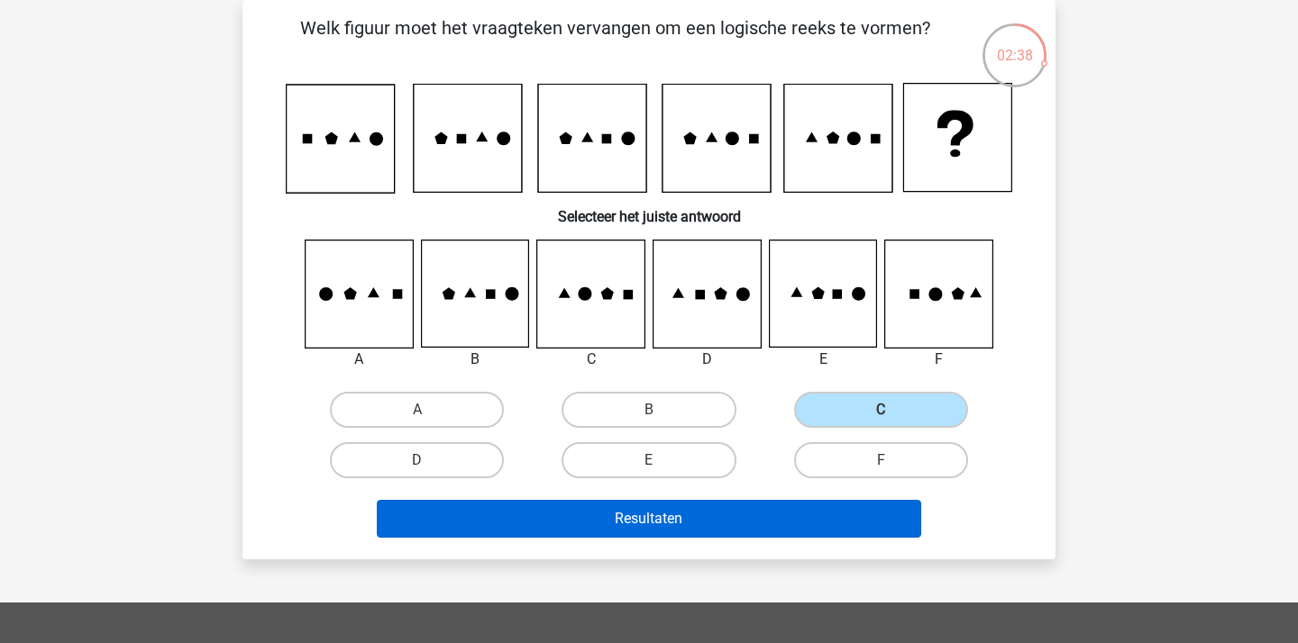
click at [698, 515] on button "Resultaten" at bounding box center [649, 519] width 545 height 38
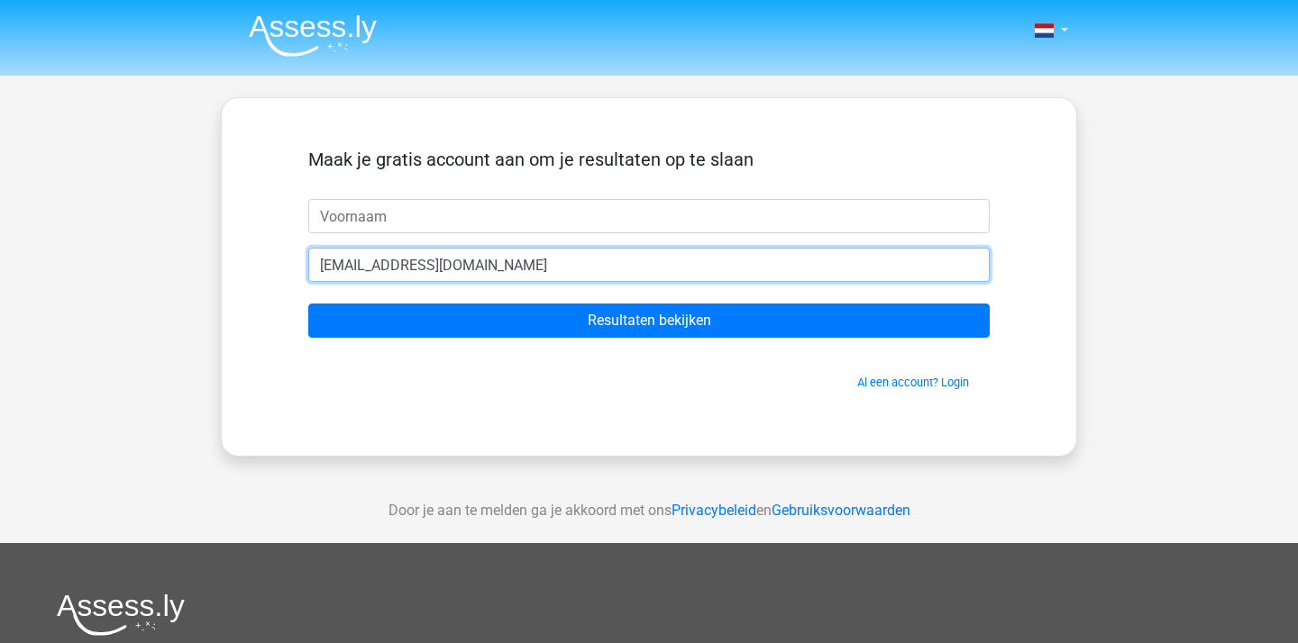
type input "[EMAIL_ADDRESS][DOMAIN_NAME]"
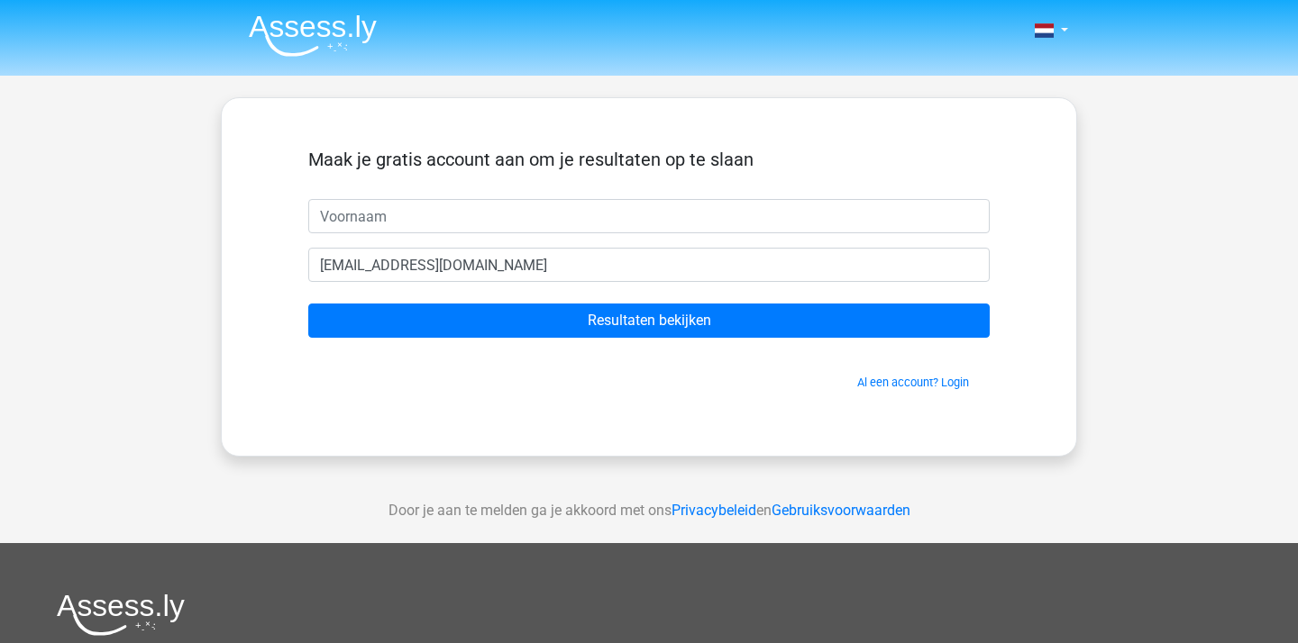
click at [687, 234] on form "Maak je gratis account aan om je resultaten op te slaan [PERSON_NAME][EMAIL_ADD…" at bounding box center [648, 270] width 681 height 242
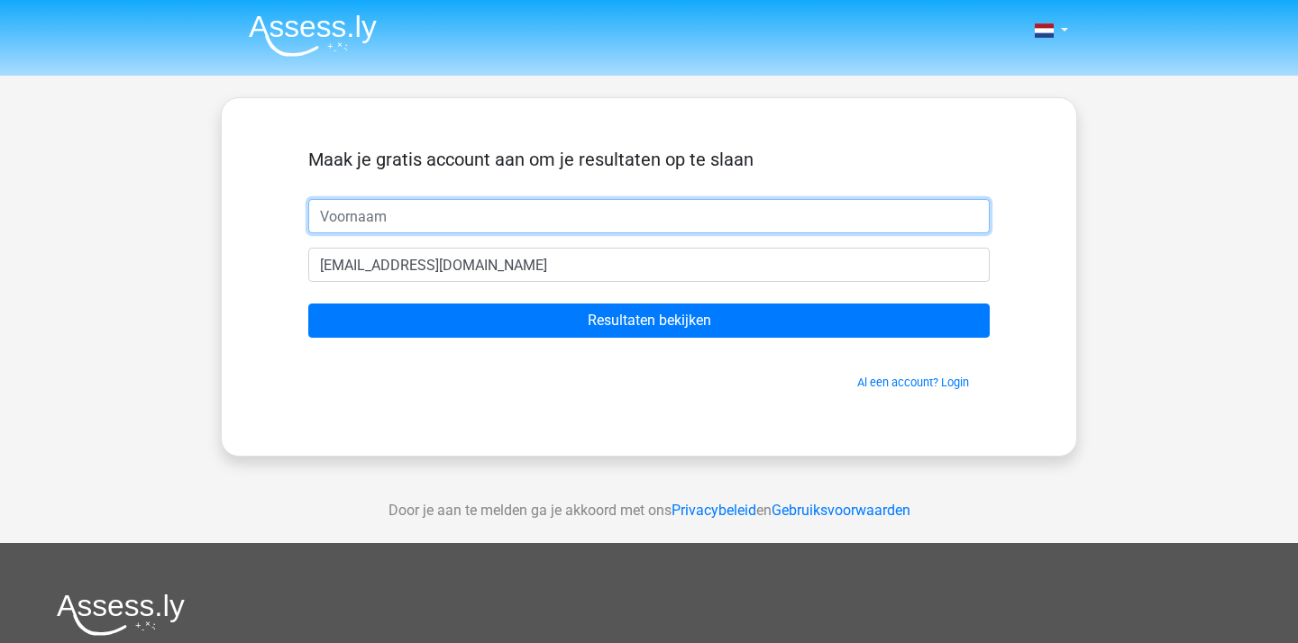
click at [687, 232] on input "text" at bounding box center [648, 216] width 681 height 34
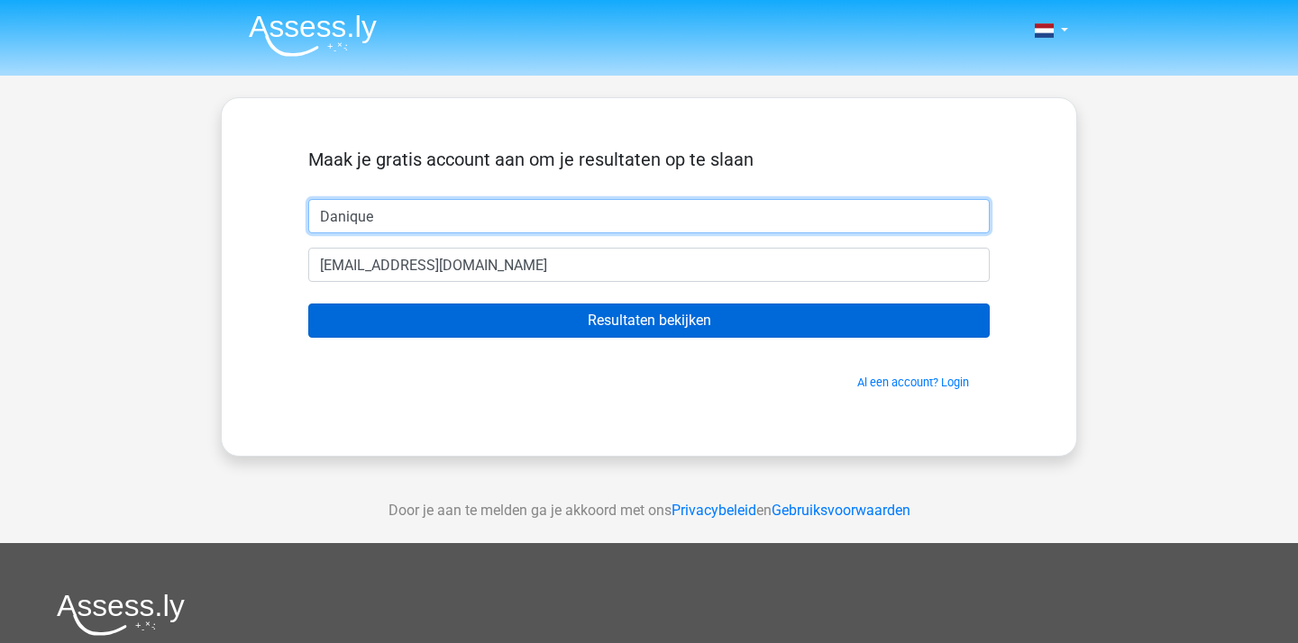
type input "Danique"
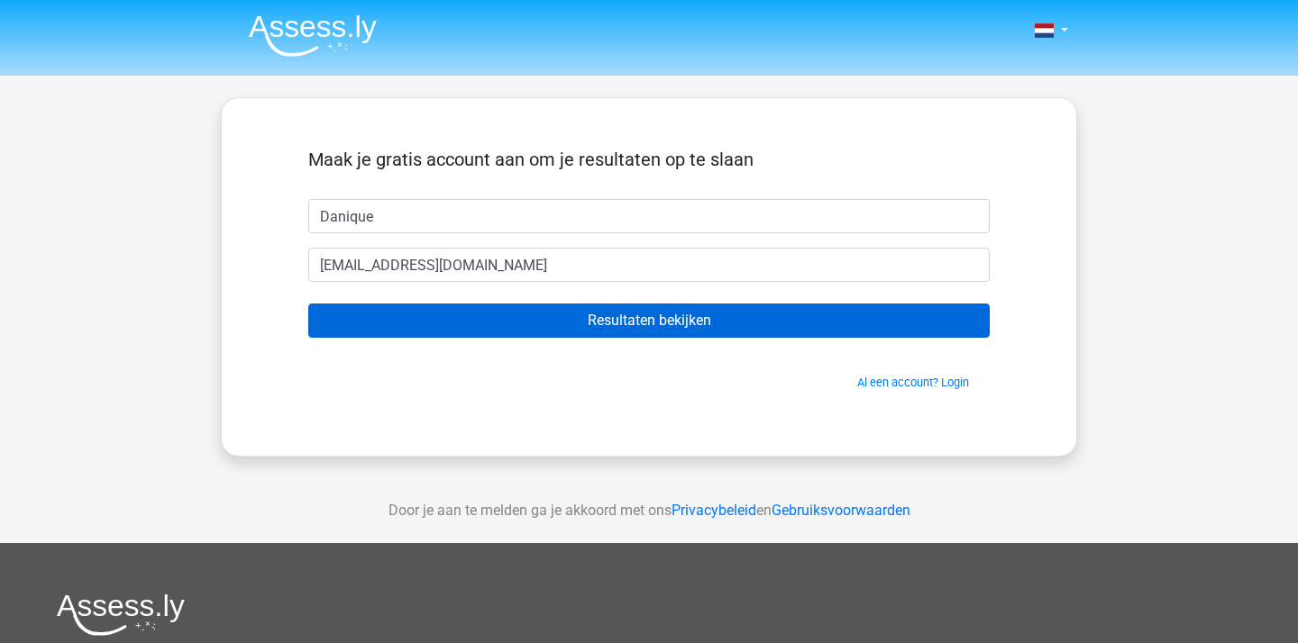
click at [624, 334] on input "Resultaten bekijken" at bounding box center [648, 321] width 681 height 34
